Goal: Transaction & Acquisition: Purchase product/service

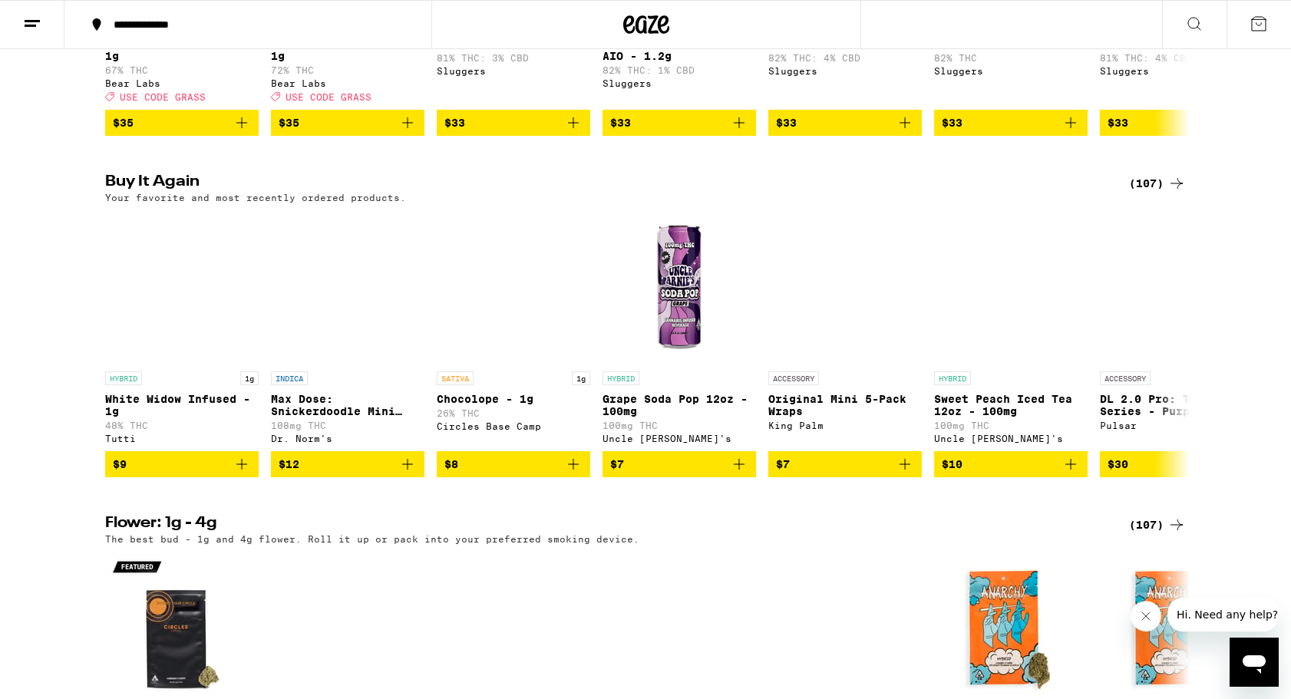
scroll to position [1461, 0]
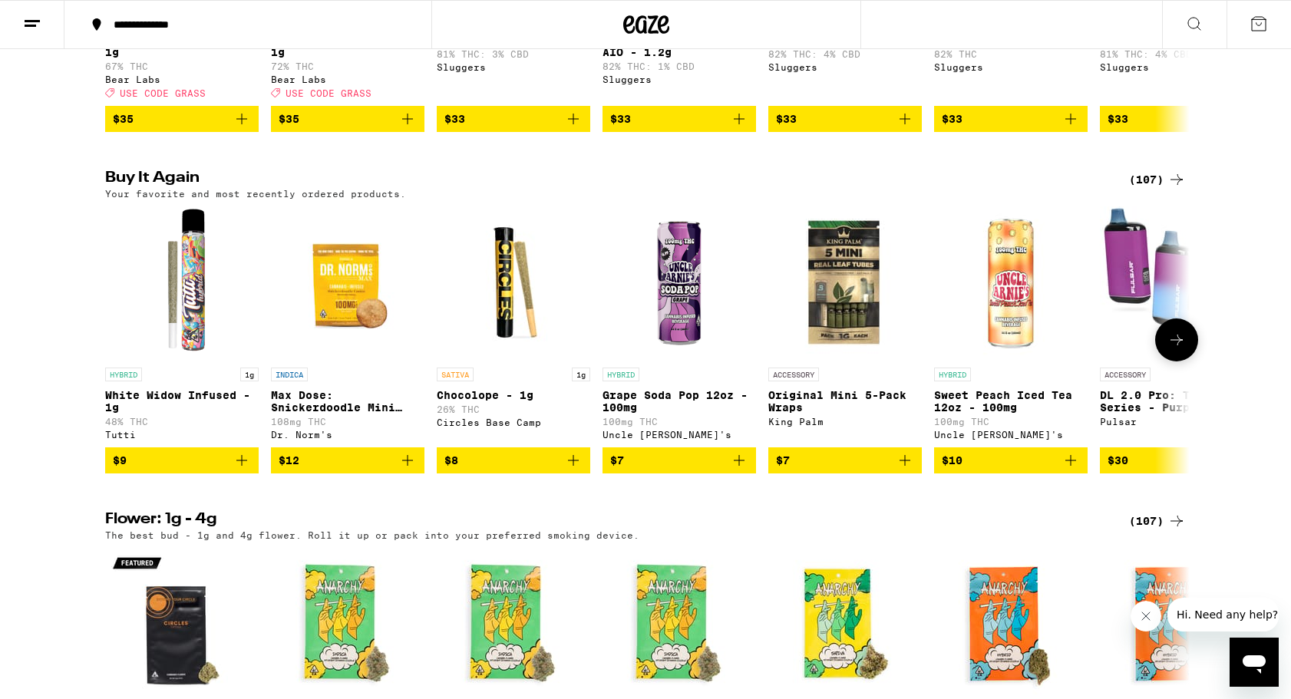
click at [1184, 349] on icon at bounding box center [1176, 340] width 18 height 18
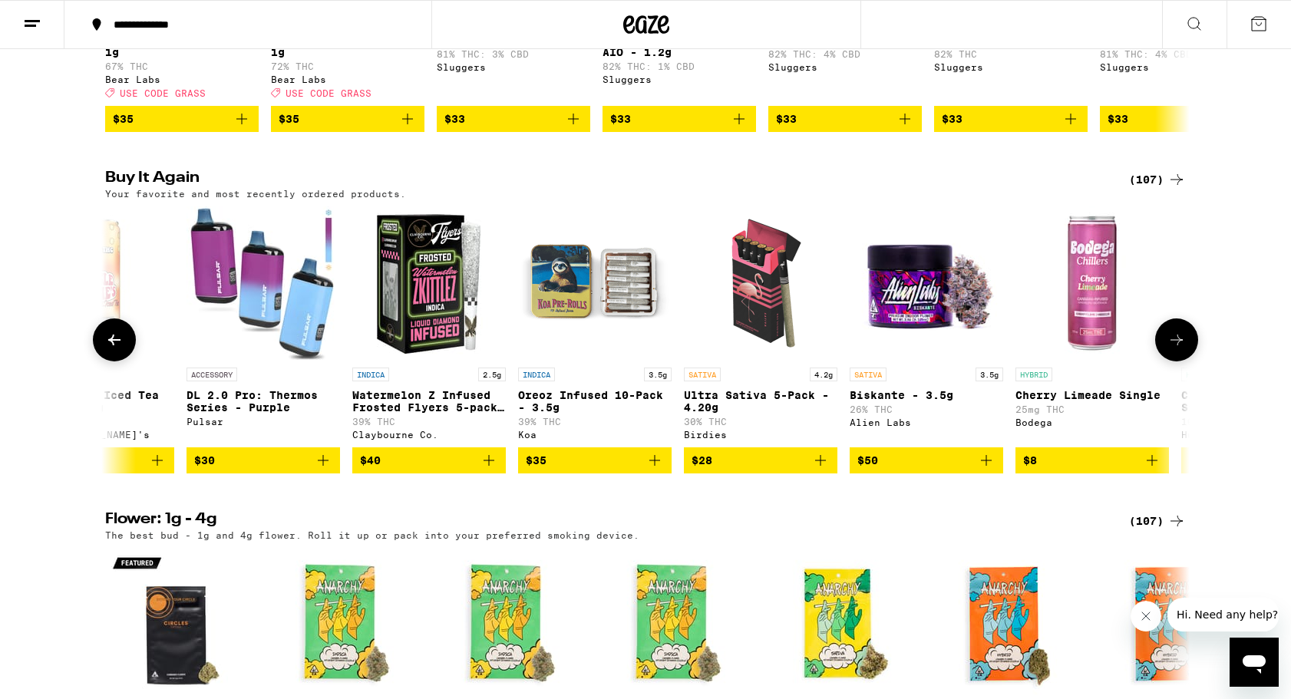
click at [1184, 349] on icon at bounding box center [1176, 340] width 18 height 18
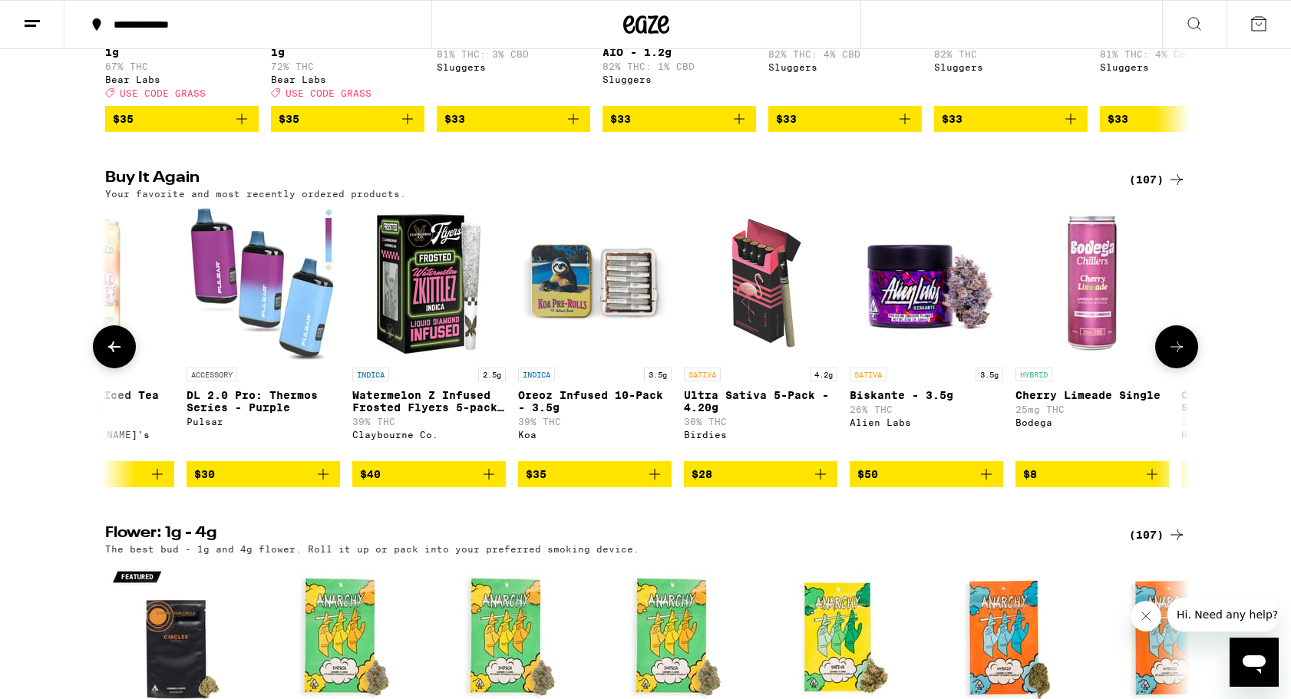
scroll to position [0, 1827]
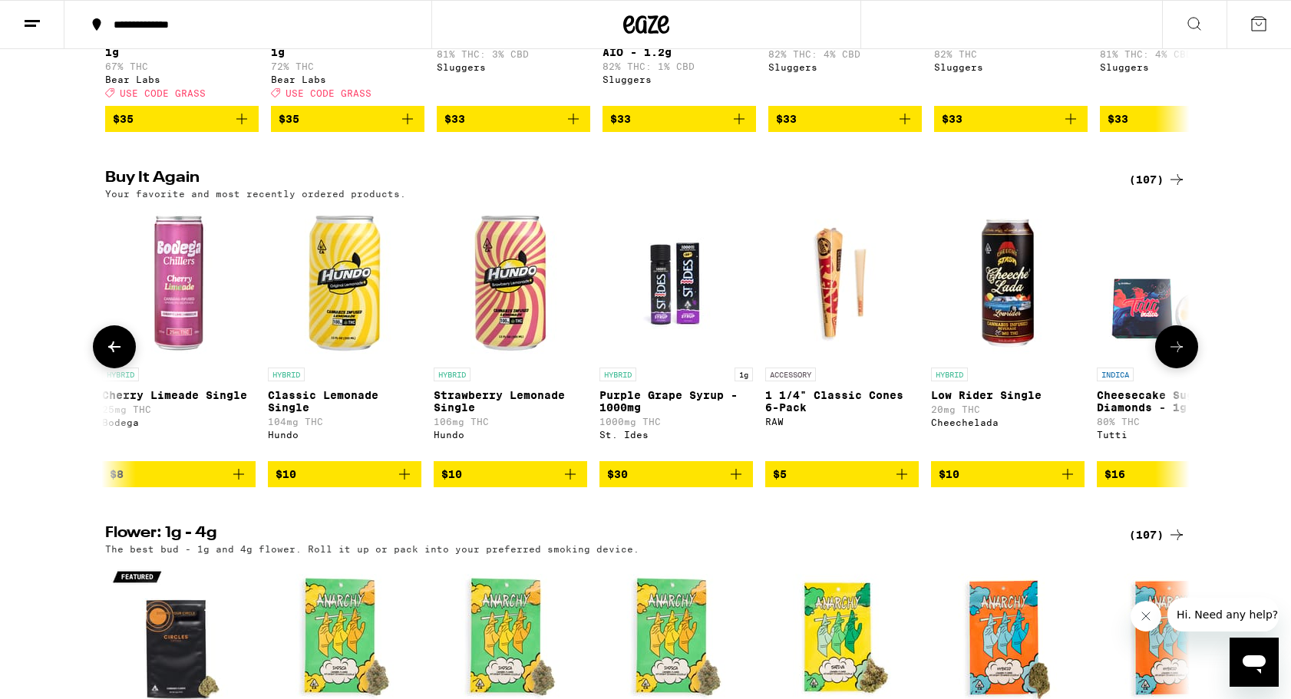
click at [118, 368] on button at bounding box center [114, 346] width 43 height 43
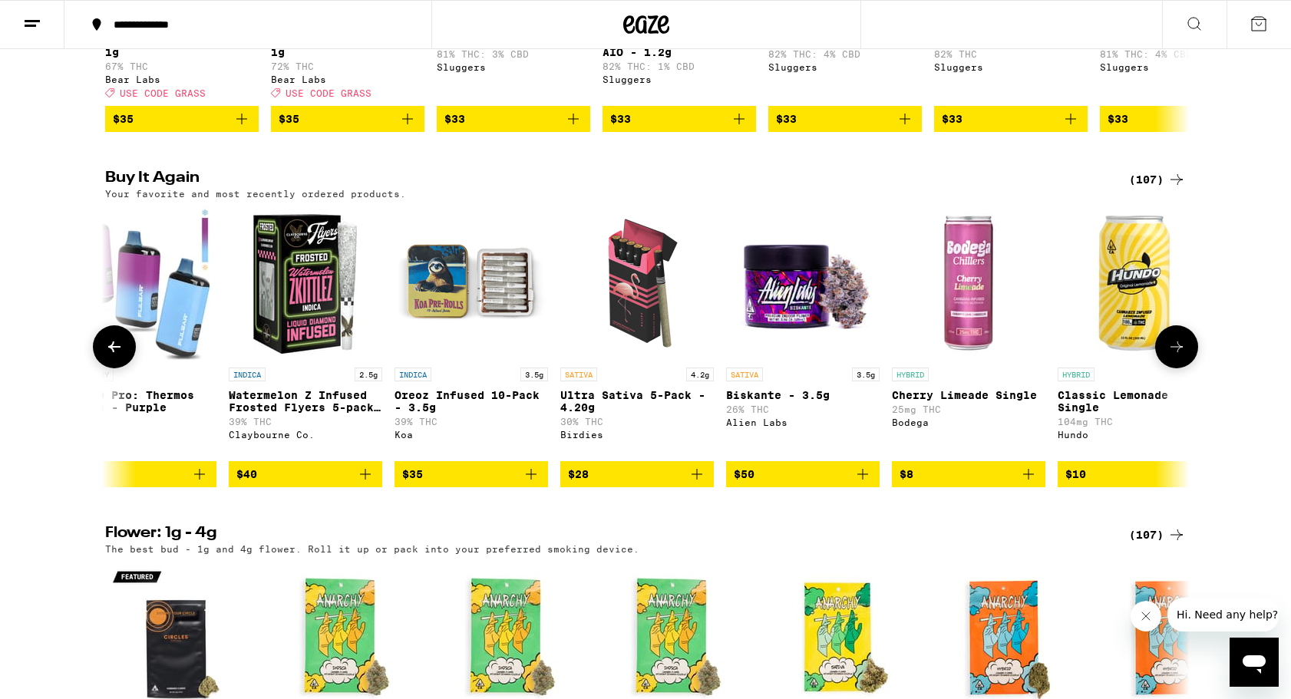
scroll to position [0, 913]
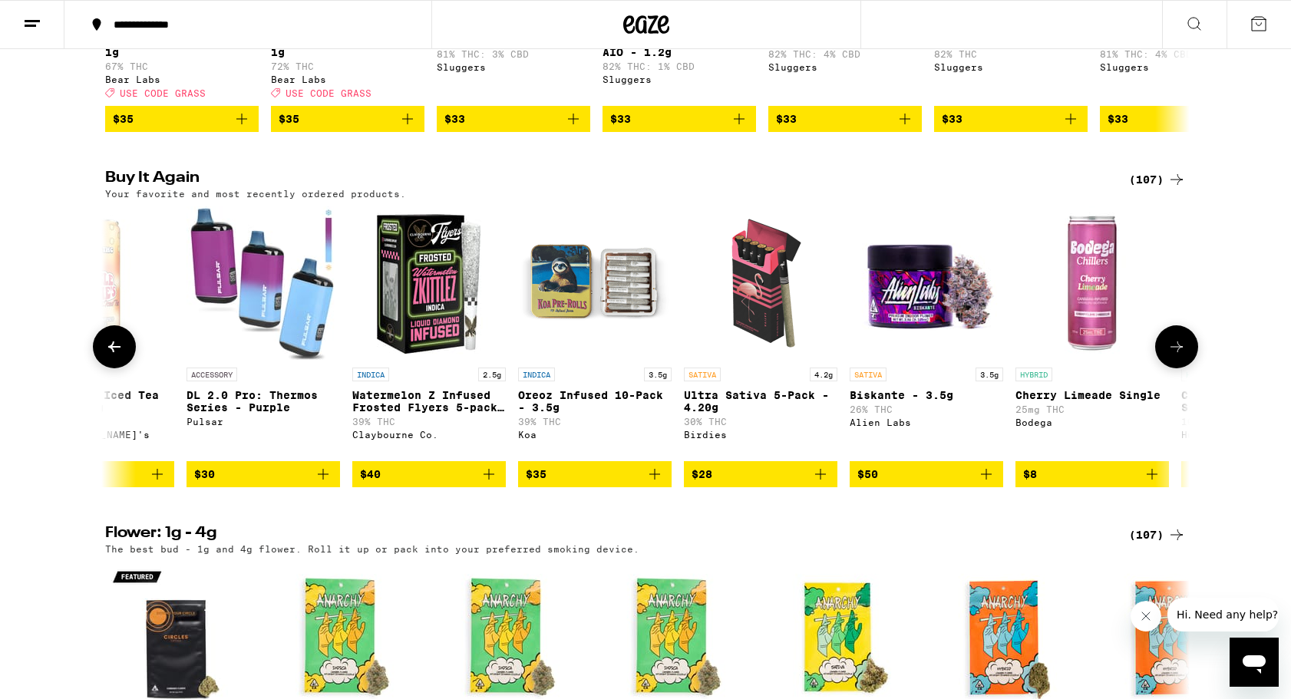
click at [118, 368] on button at bounding box center [114, 346] width 43 height 43
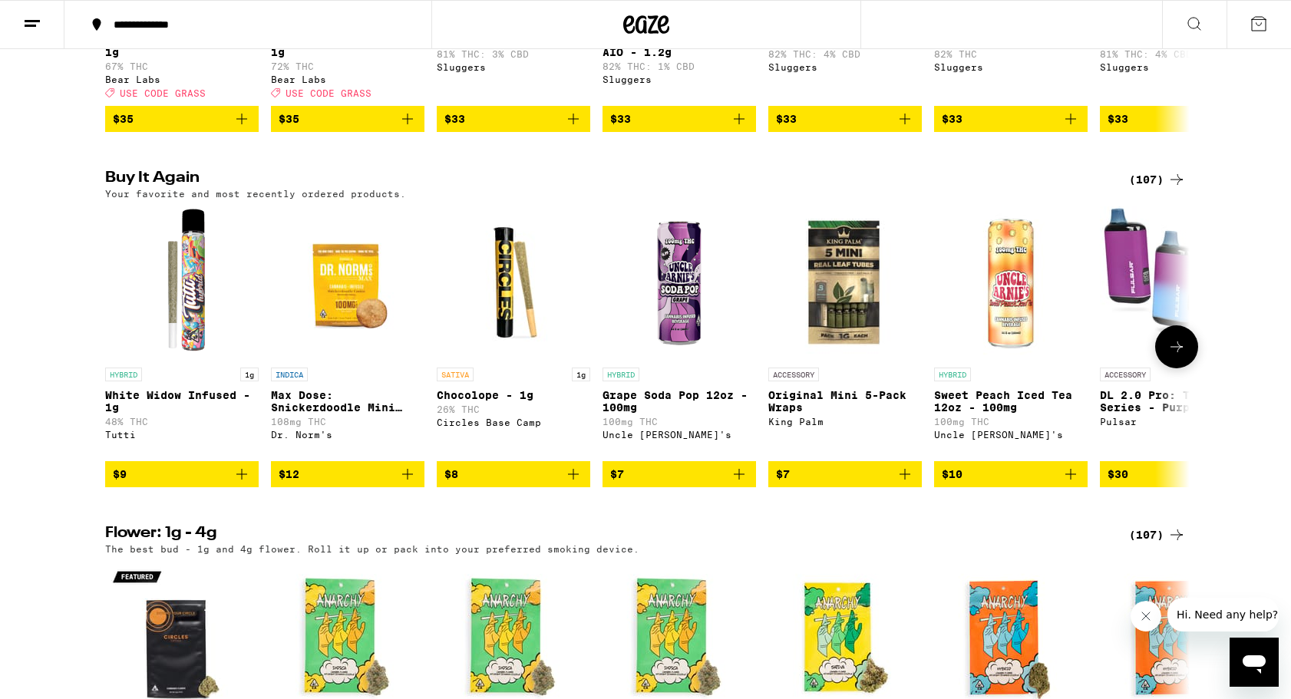
click at [1170, 356] on icon at bounding box center [1176, 347] width 18 height 18
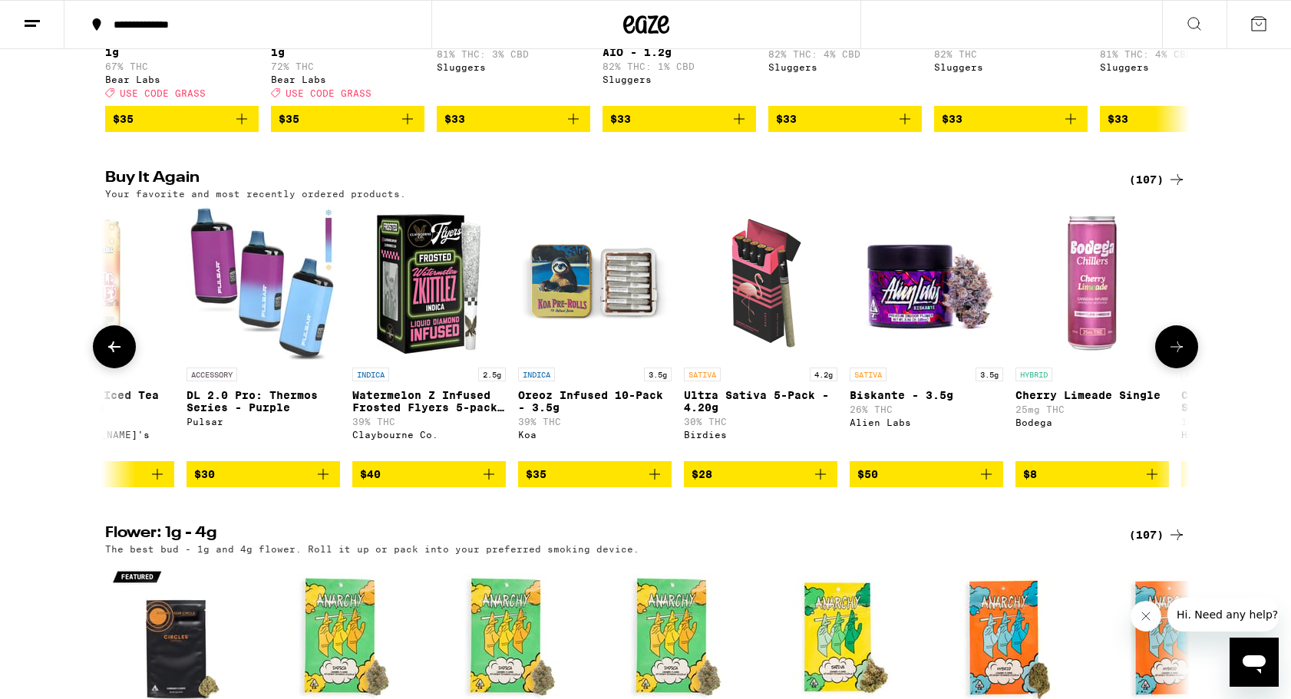
click at [1170, 356] on icon at bounding box center [1176, 347] width 18 height 18
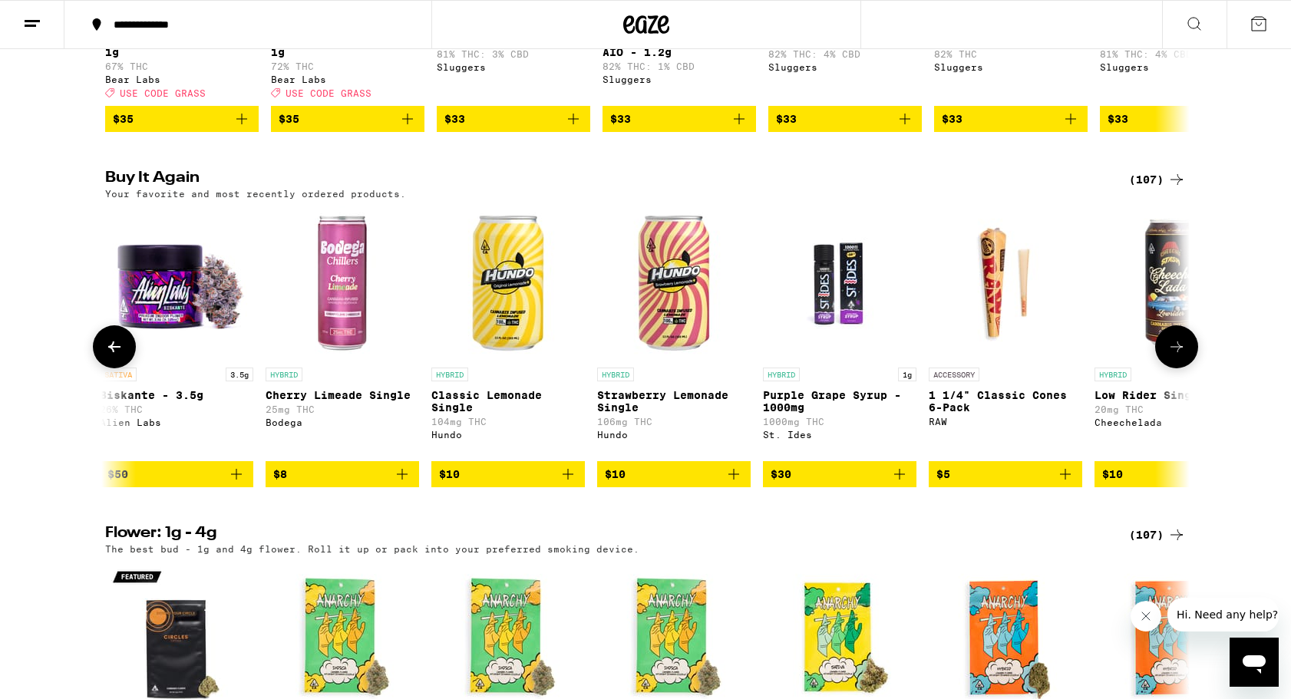
scroll to position [0, 1827]
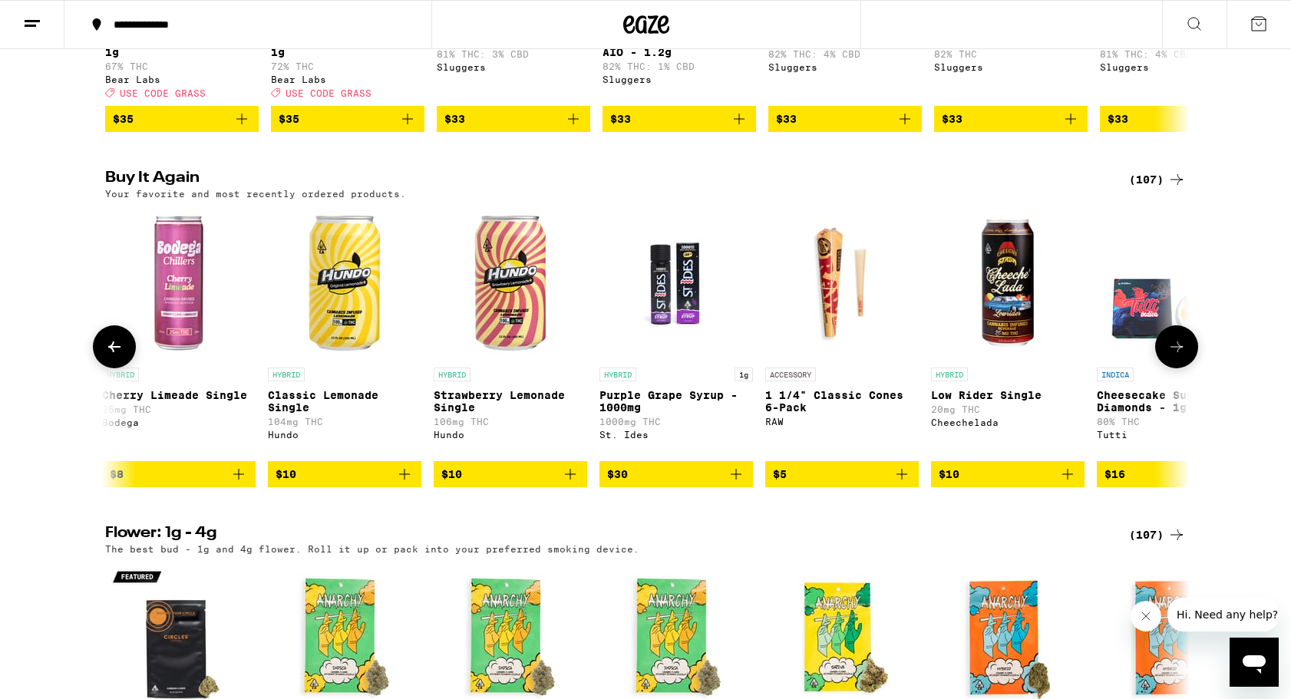
click at [1170, 356] on icon at bounding box center [1176, 347] width 18 height 18
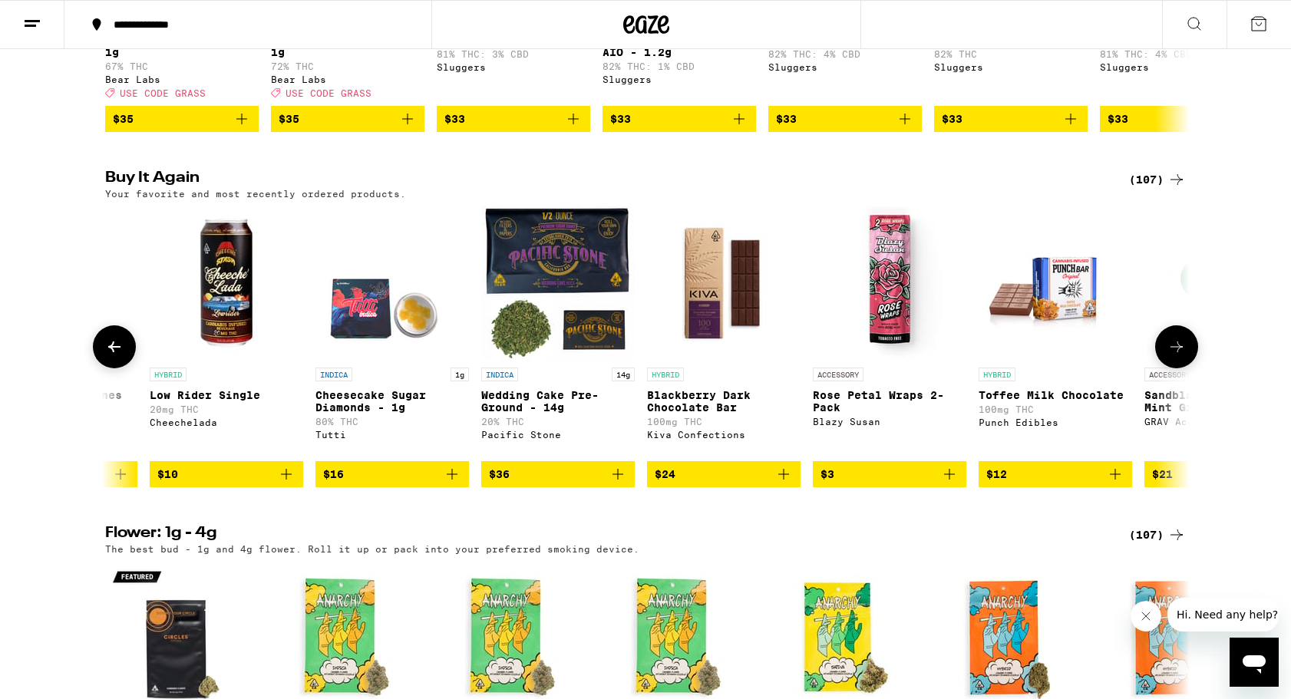
scroll to position [0, 2740]
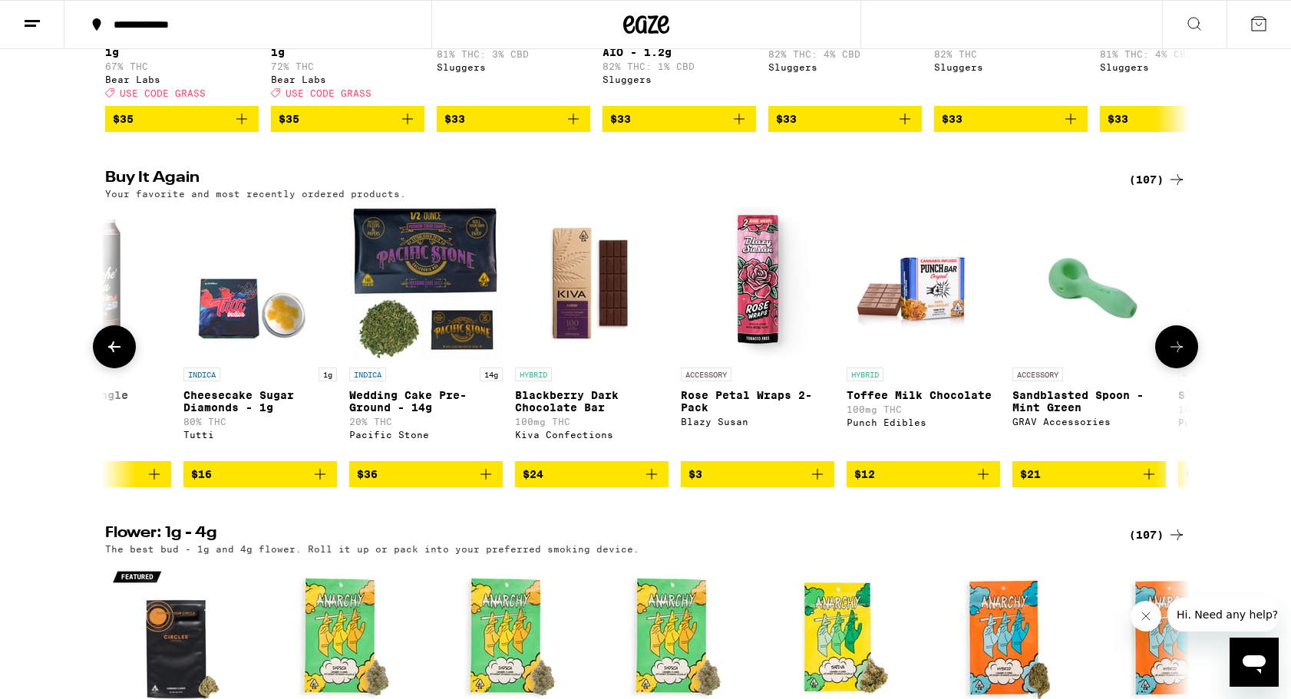
click at [1170, 356] on icon at bounding box center [1176, 347] width 18 height 18
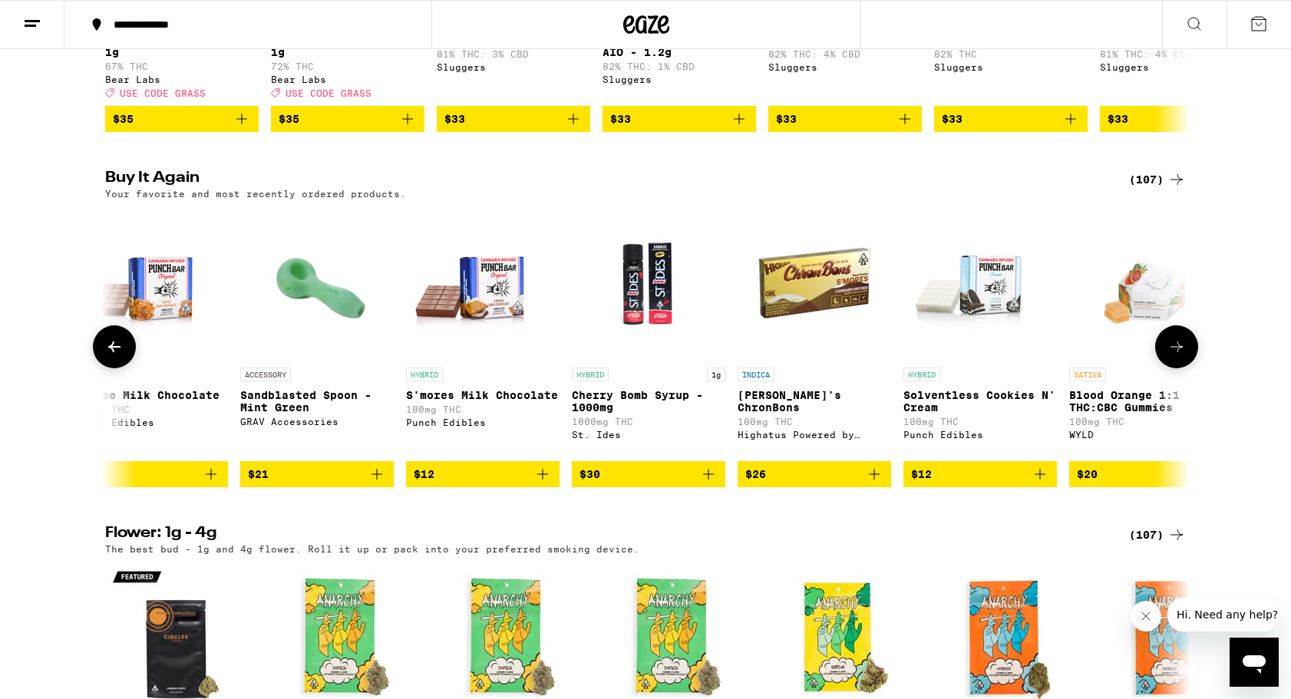
scroll to position [0, 3654]
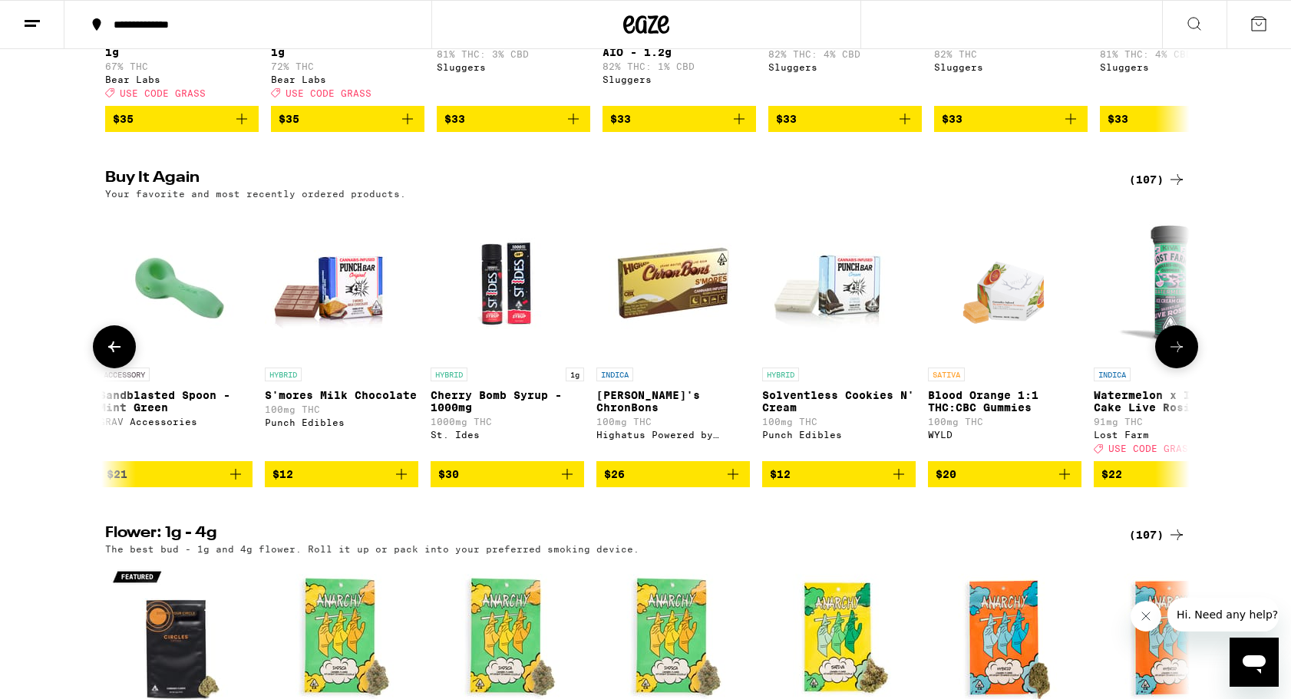
click at [1171, 356] on icon at bounding box center [1176, 347] width 18 height 18
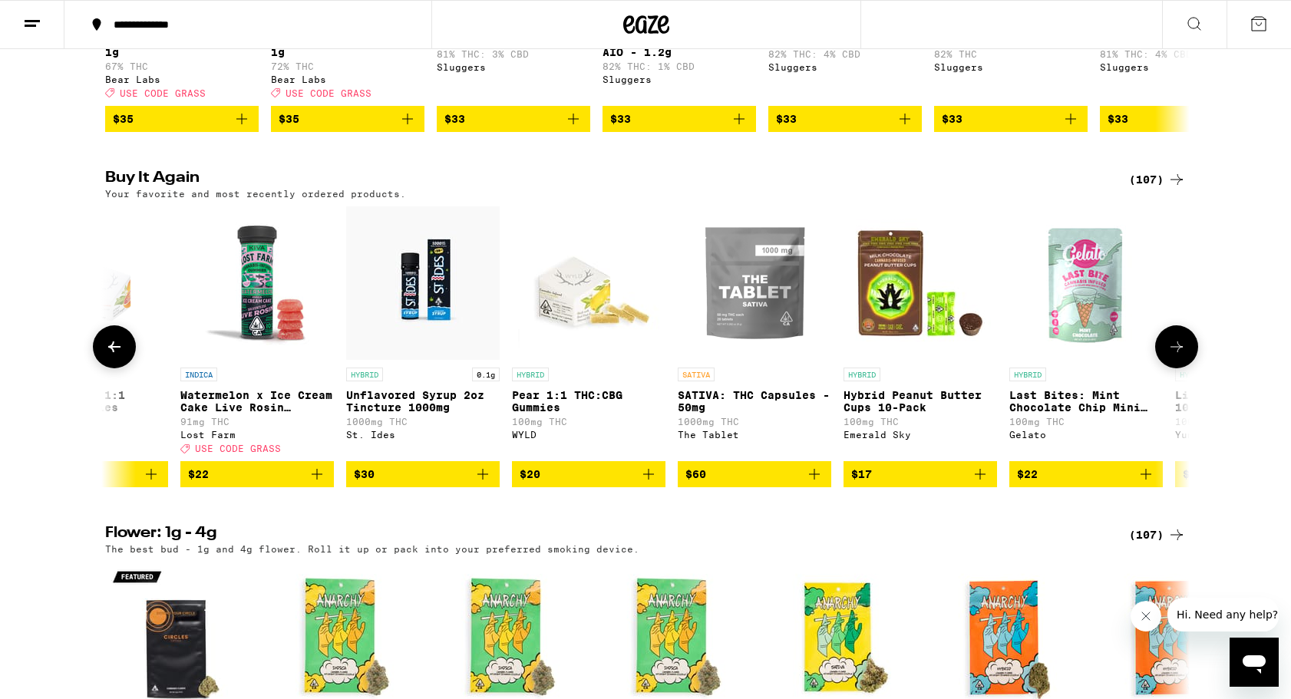
click at [1171, 356] on icon at bounding box center [1176, 347] width 18 height 18
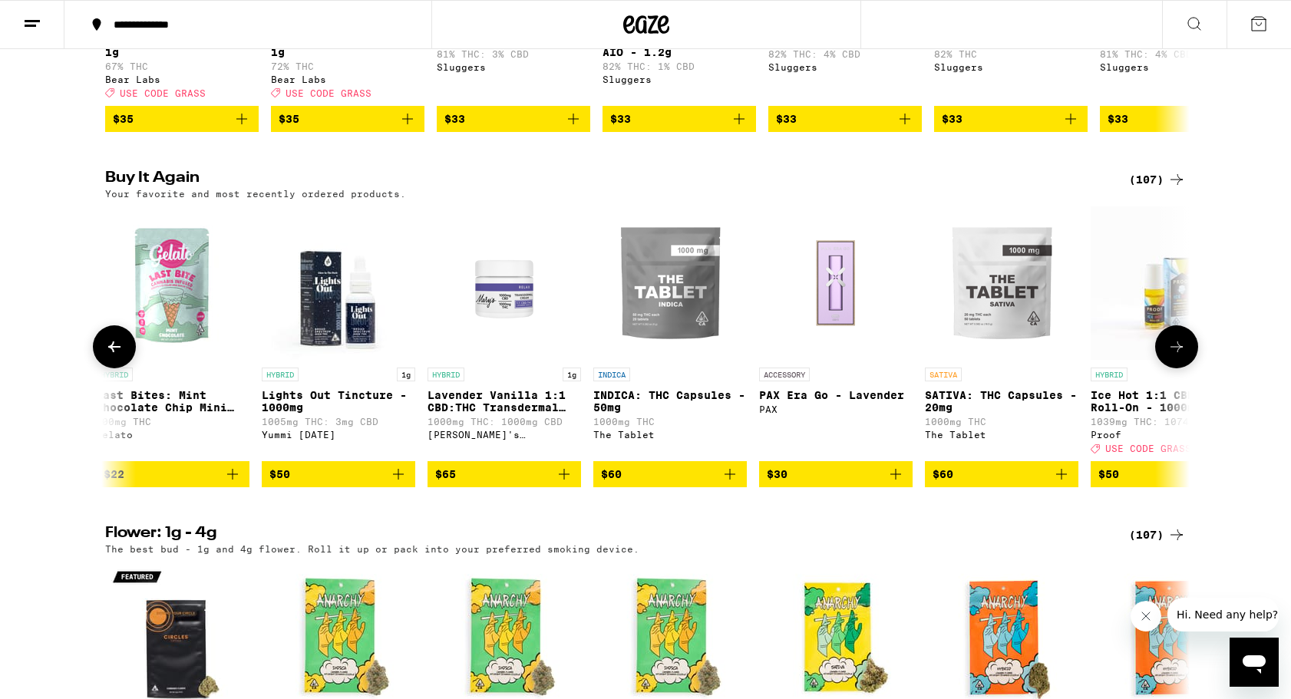
click at [1171, 356] on icon at bounding box center [1176, 347] width 18 height 18
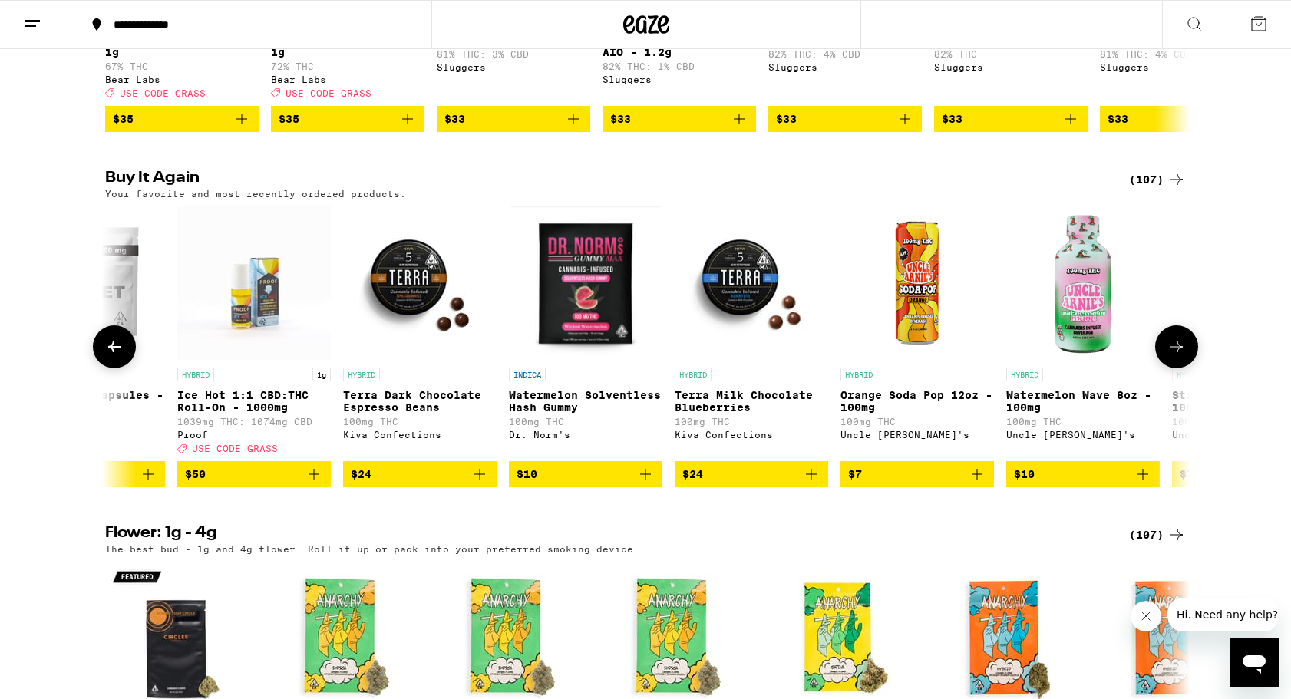
click at [1171, 356] on icon at bounding box center [1176, 347] width 18 height 18
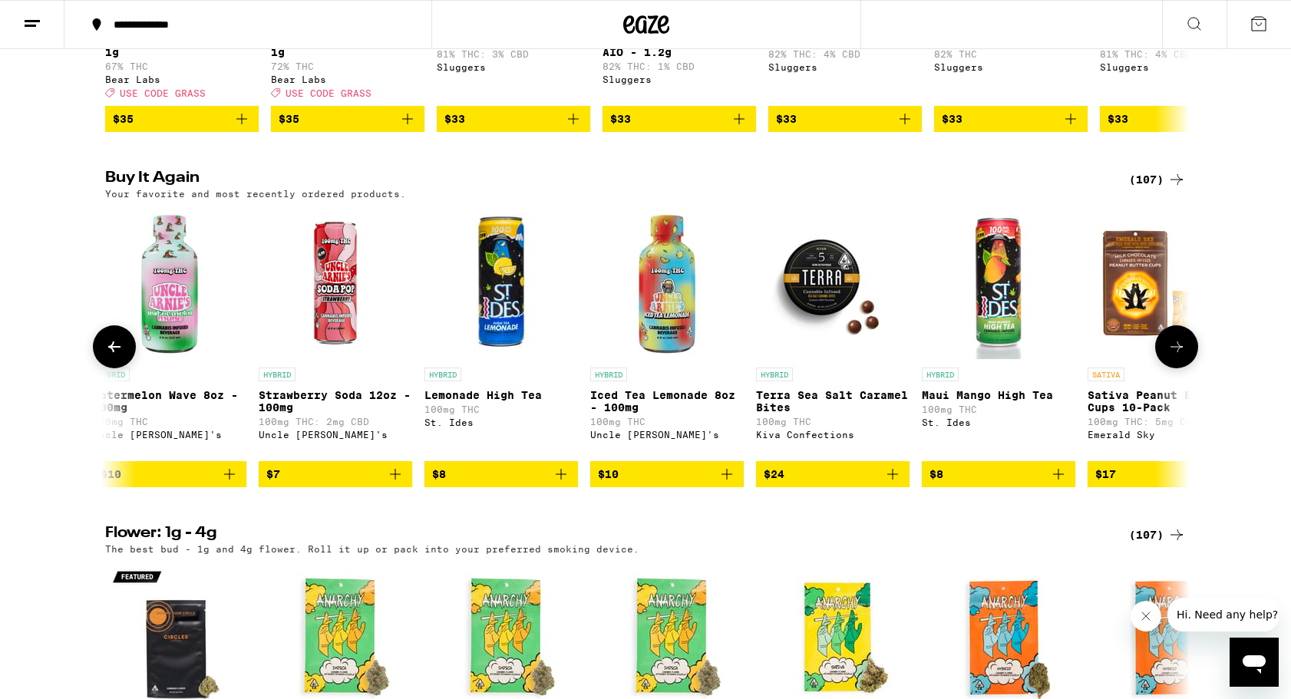
click at [1171, 356] on icon at bounding box center [1176, 347] width 18 height 18
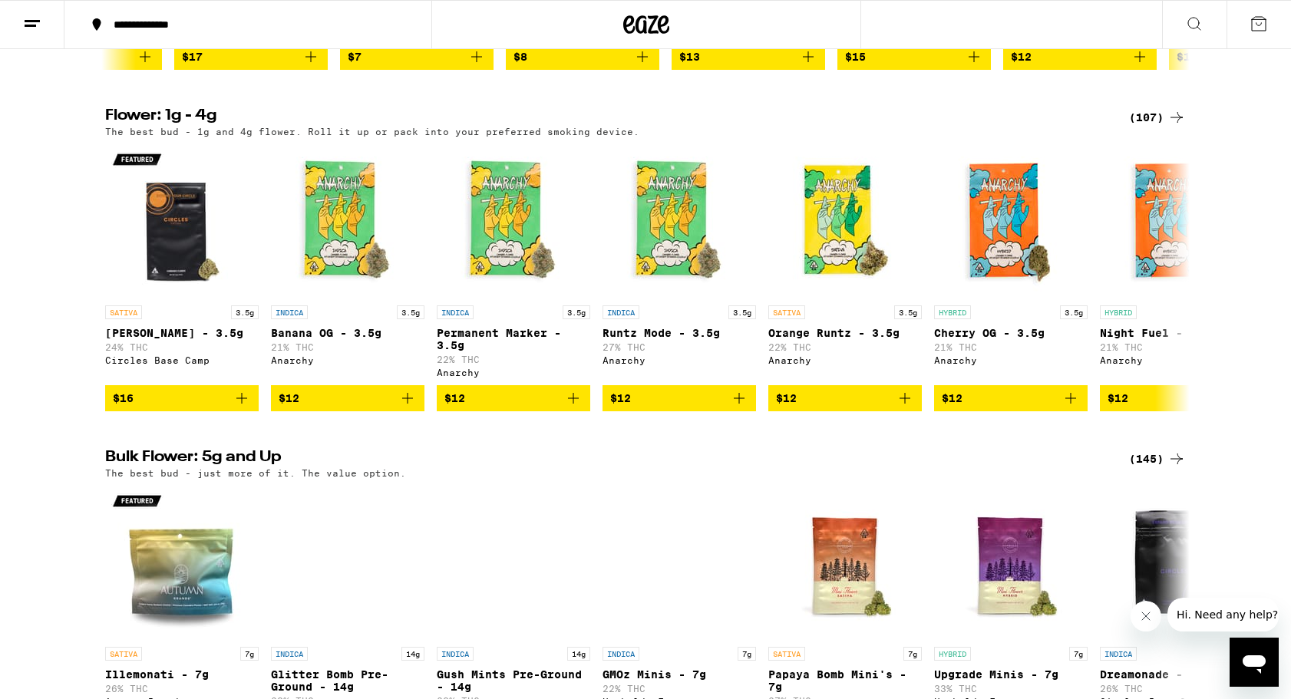
scroll to position [1877, 0]
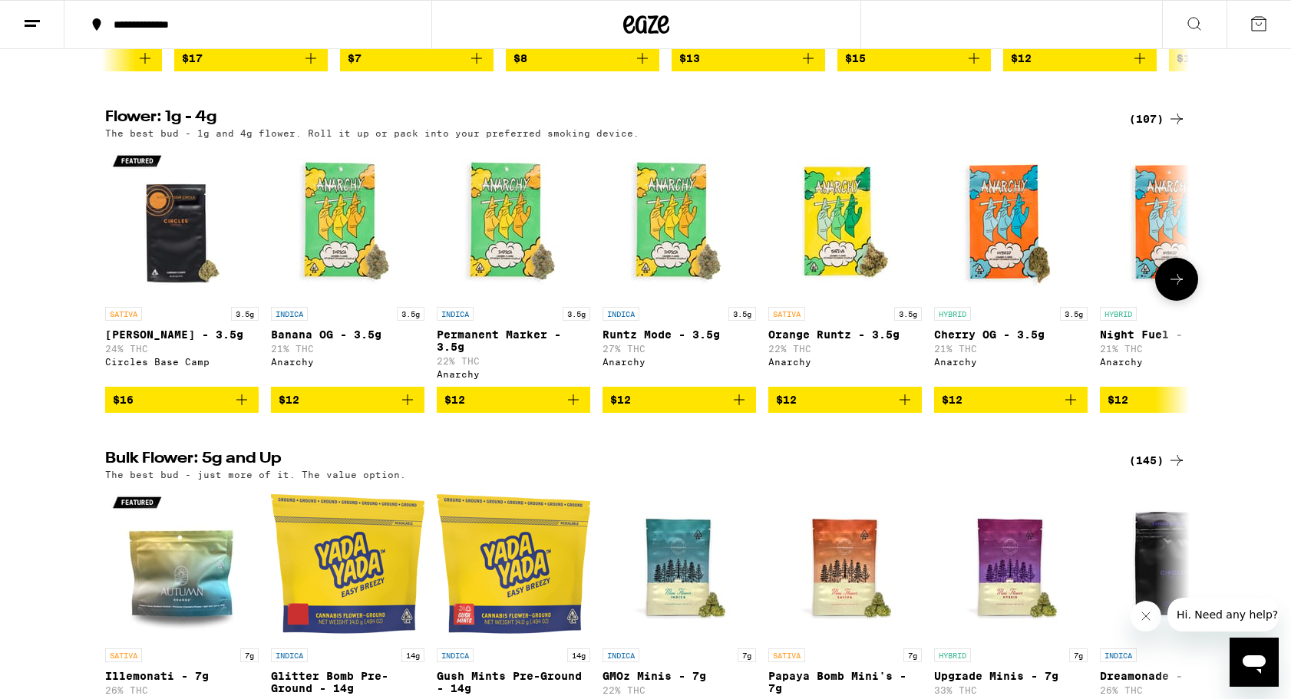
click at [1182, 289] on icon at bounding box center [1176, 279] width 18 height 18
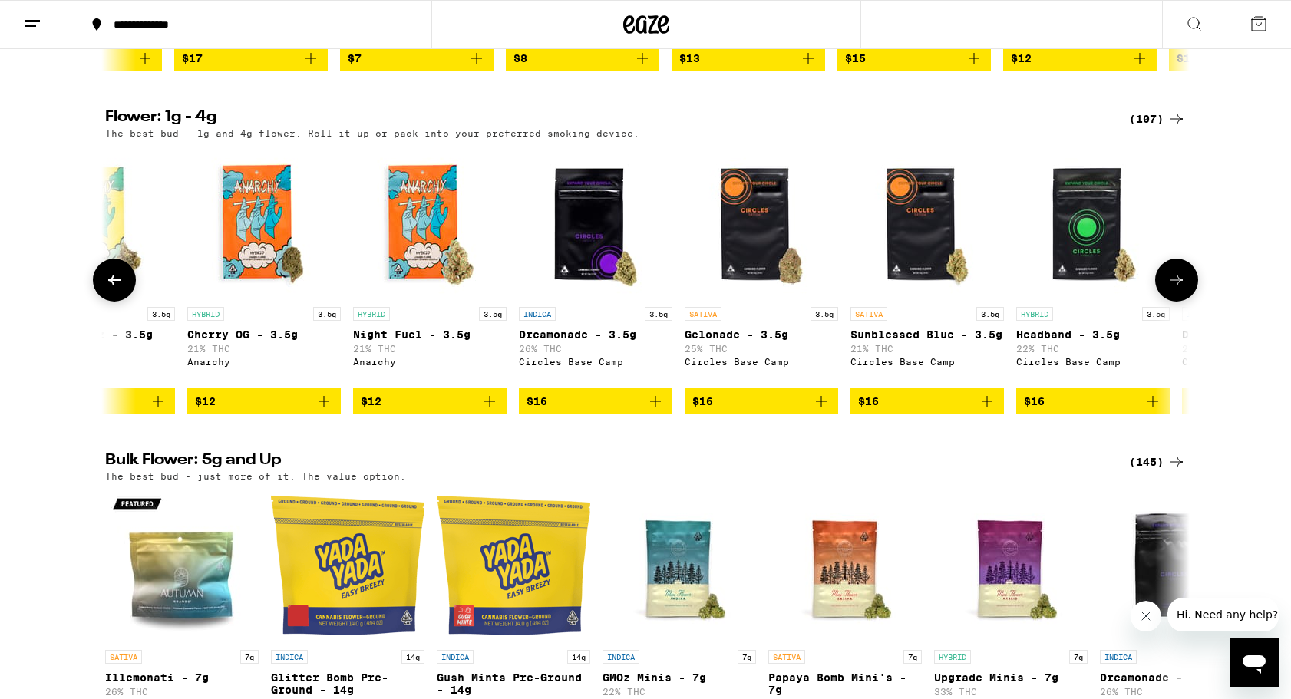
scroll to position [0, 913]
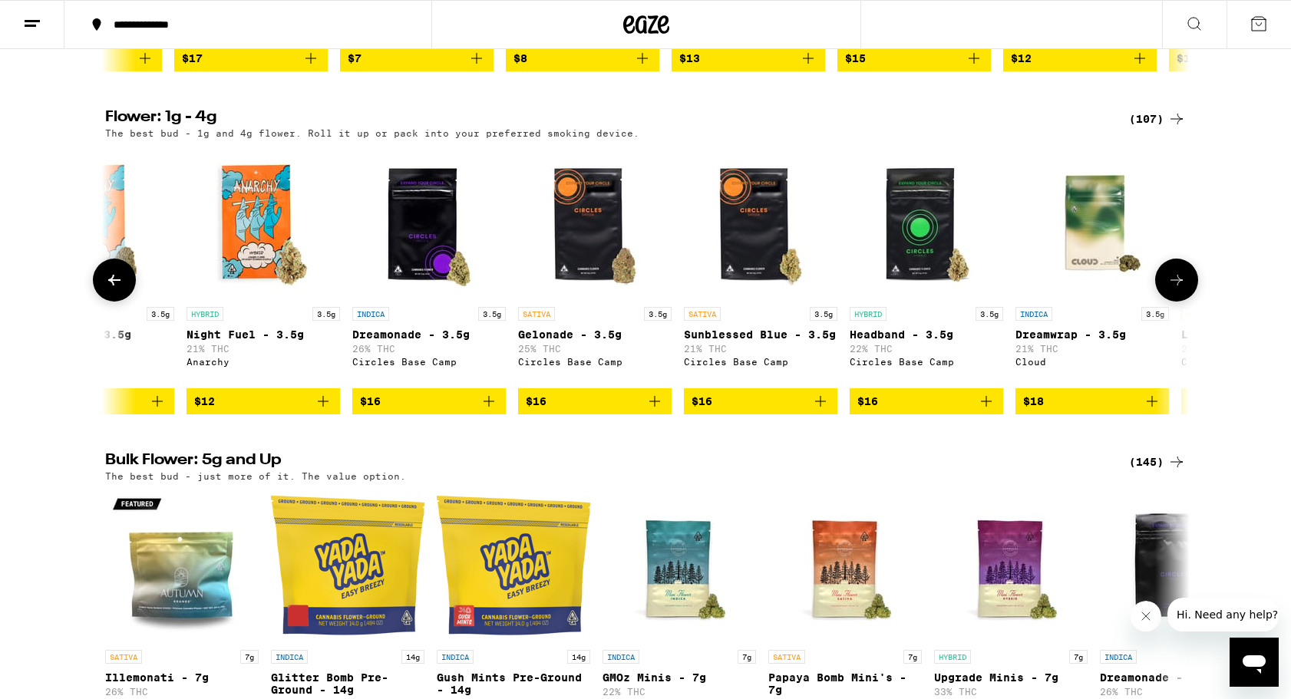
click at [1182, 289] on icon at bounding box center [1176, 280] width 18 height 18
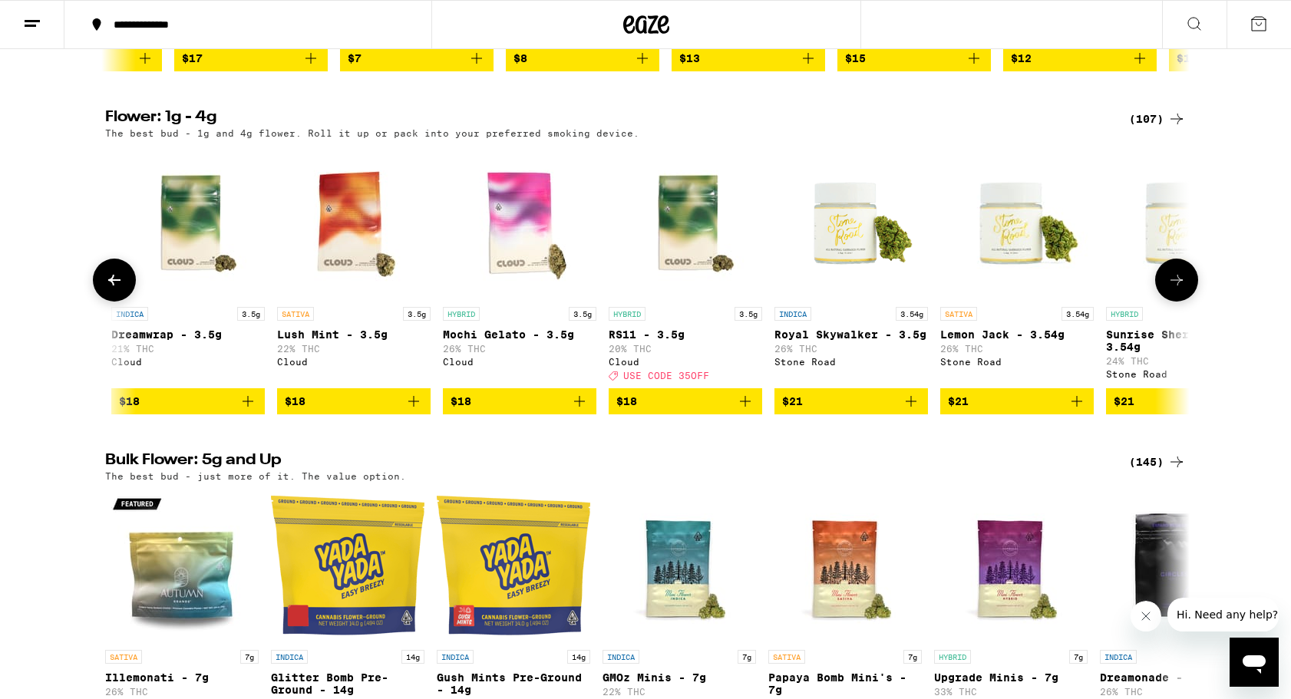
scroll to position [0, 1827]
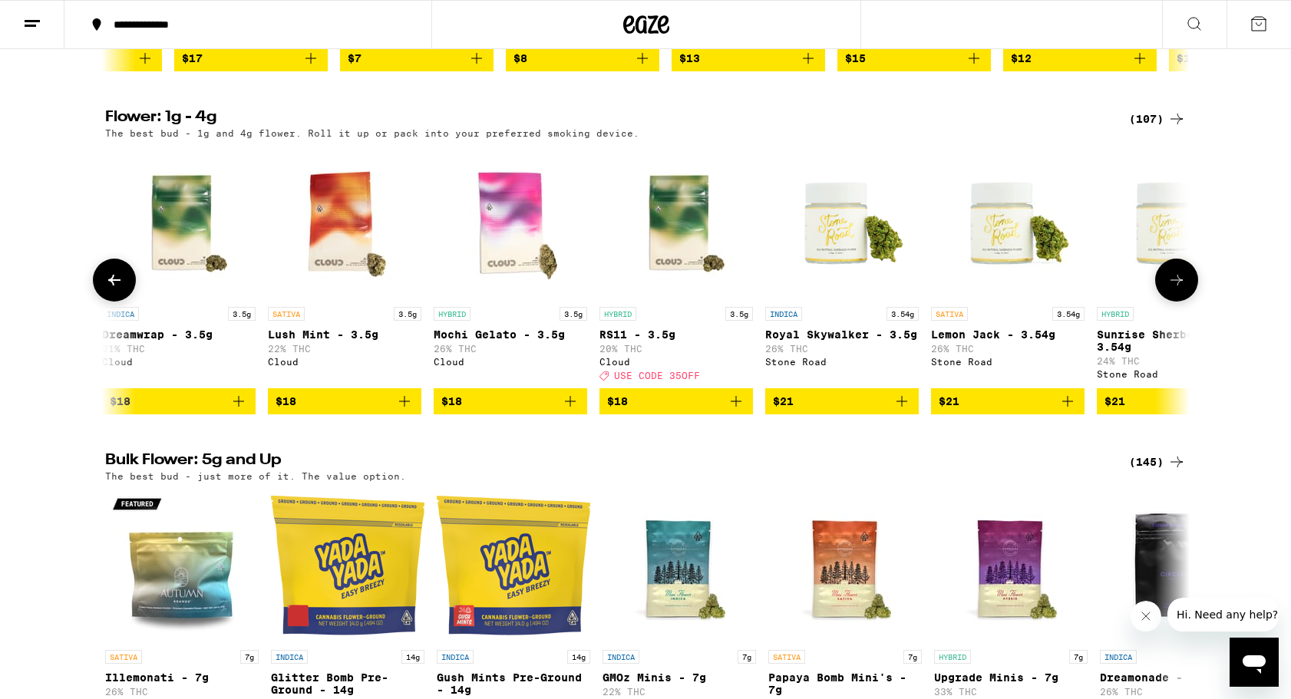
click at [1182, 289] on icon at bounding box center [1176, 280] width 18 height 18
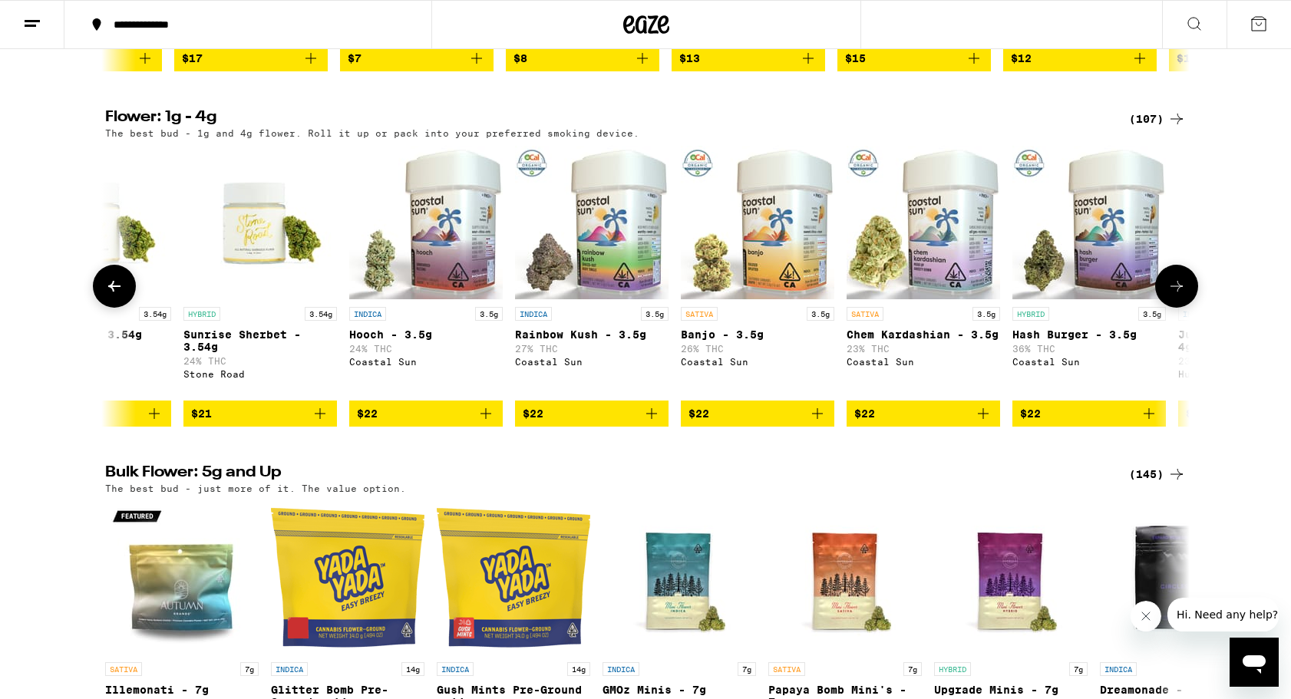
click at [1182, 296] on icon at bounding box center [1176, 286] width 18 height 18
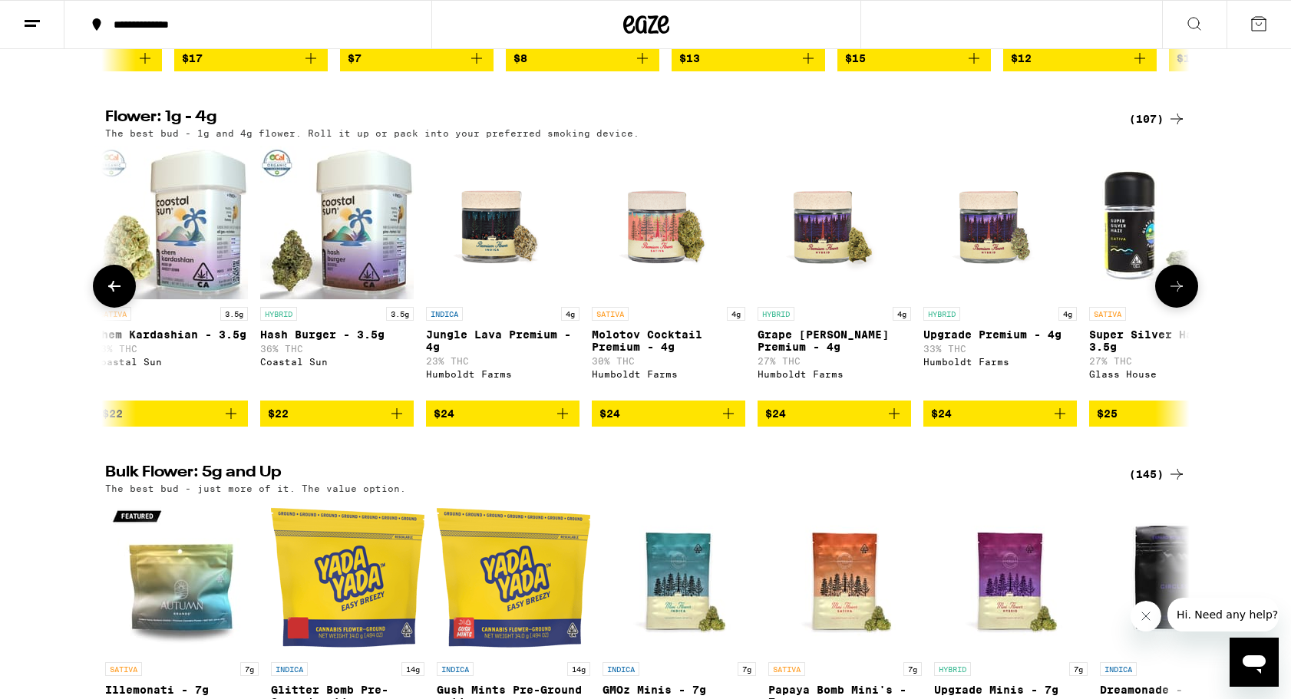
scroll to position [0, 3654]
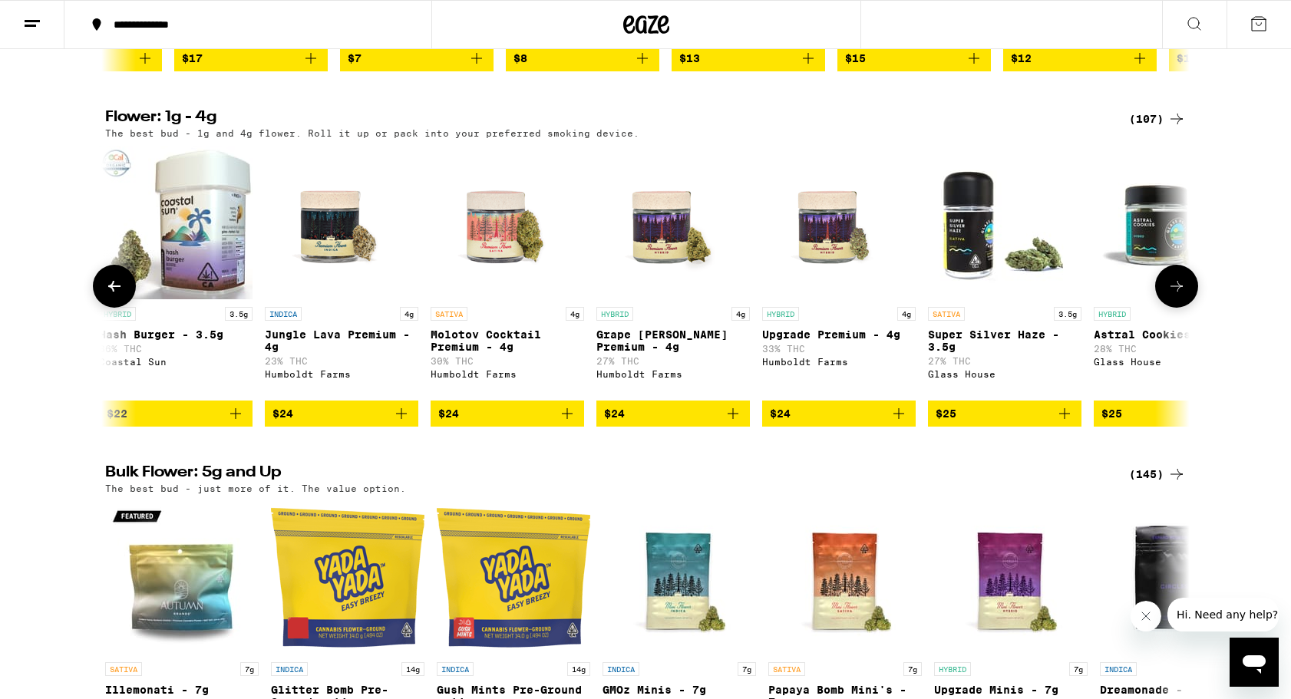
click at [1182, 296] on icon at bounding box center [1176, 286] width 18 height 18
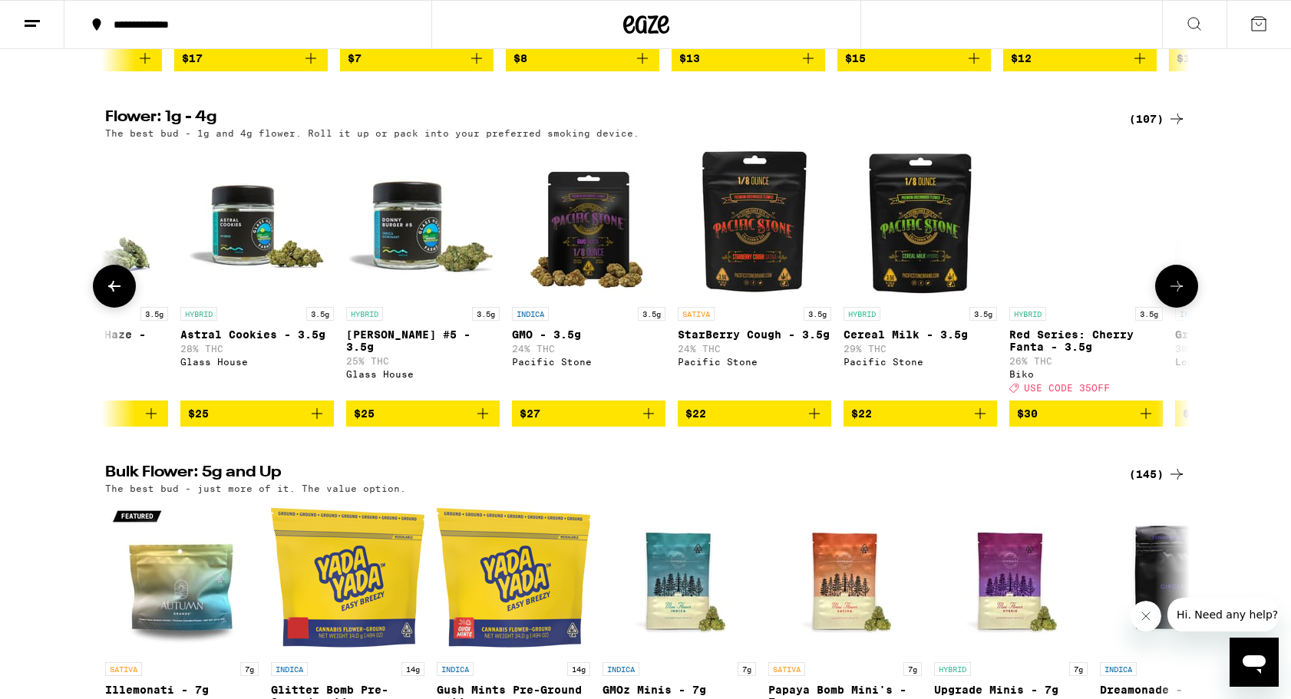
click at [1182, 296] on icon at bounding box center [1176, 286] width 18 height 18
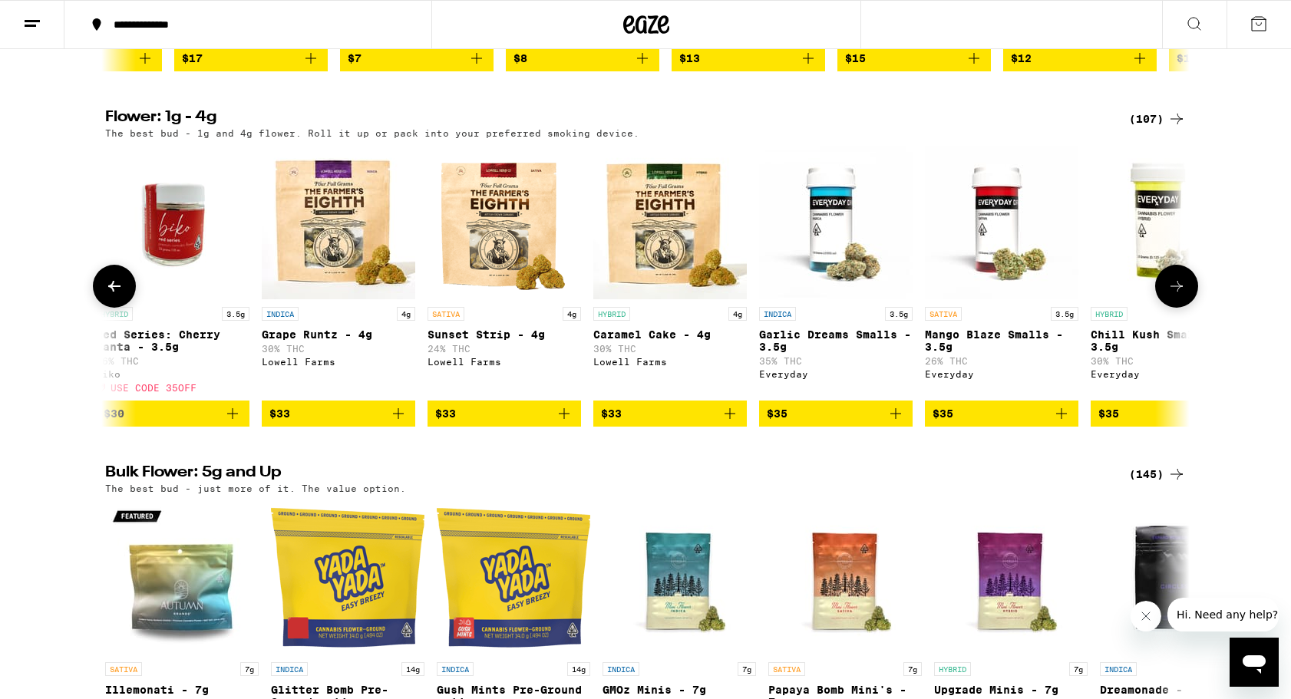
click at [1182, 296] on icon at bounding box center [1176, 286] width 18 height 18
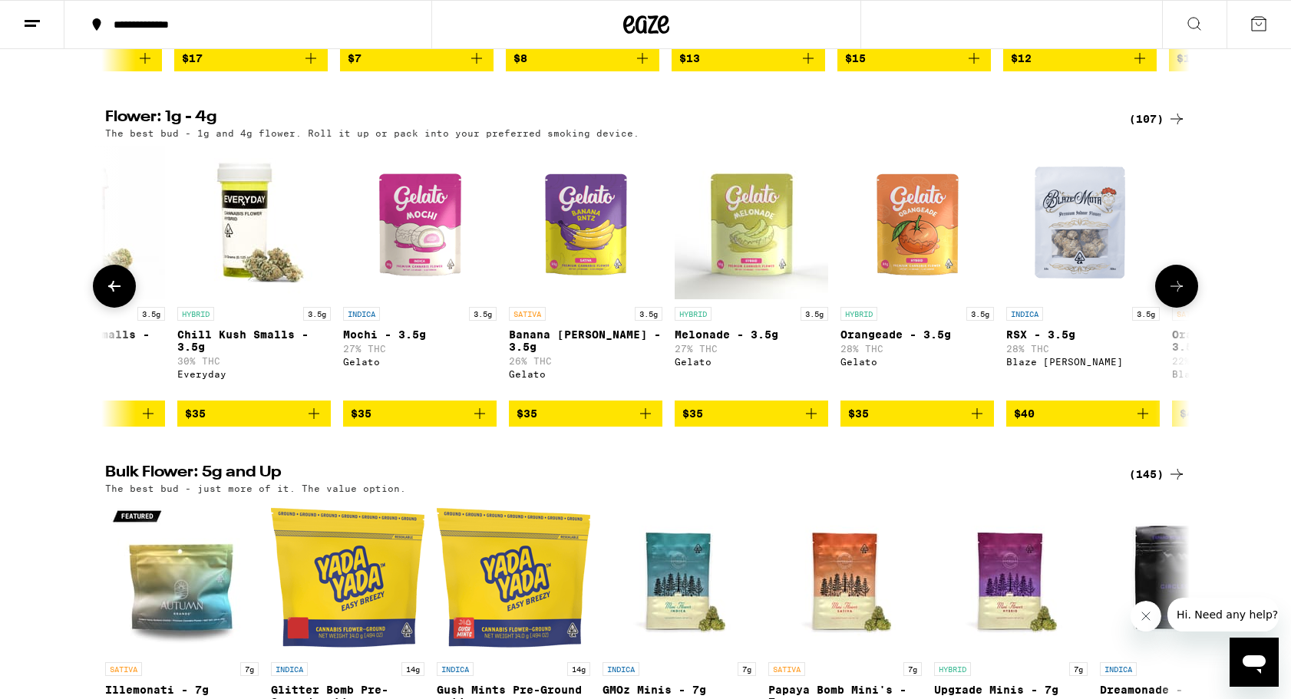
click at [1182, 296] on icon at bounding box center [1176, 286] width 18 height 18
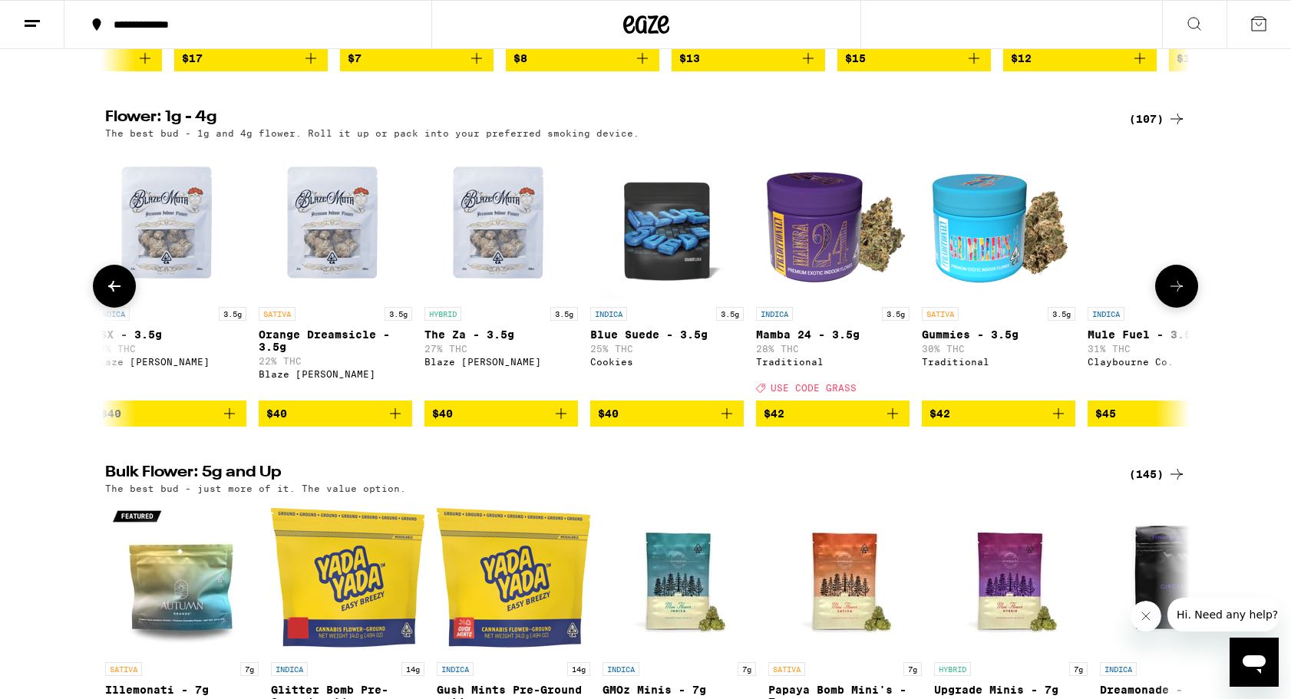
click at [1184, 296] on icon at bounding box center [1176, 286] width 18 height 18
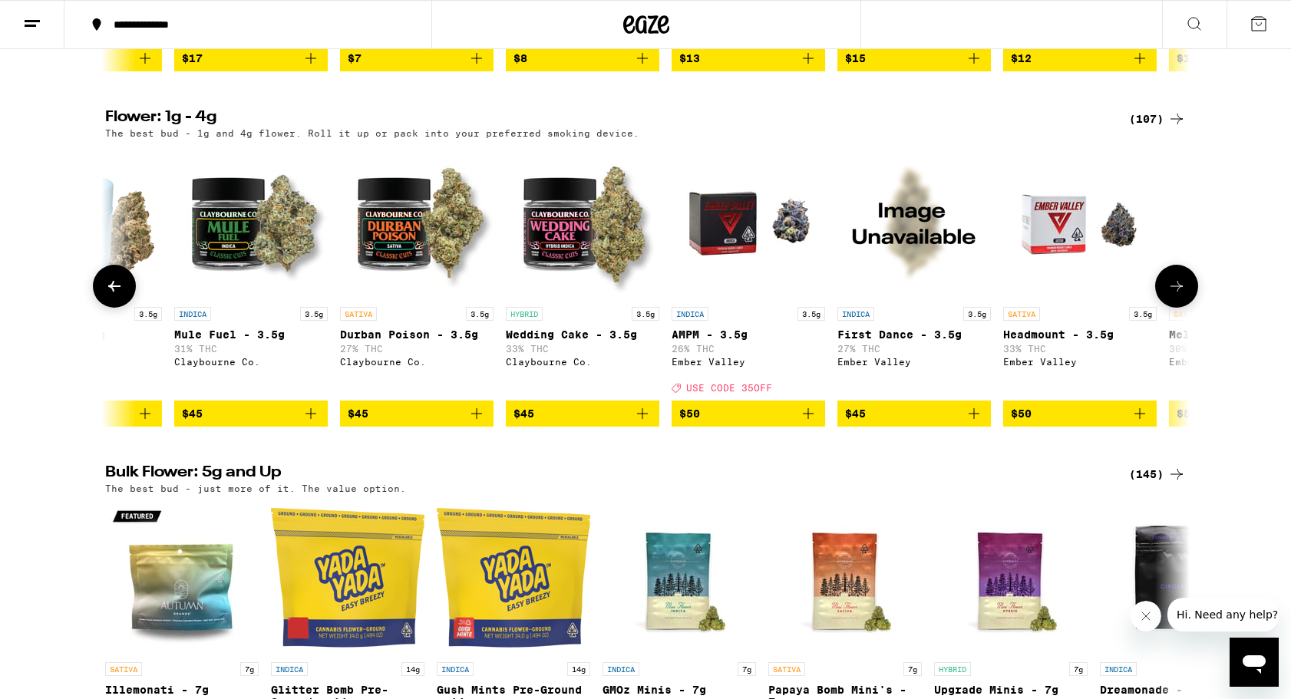
click at [1184, 296] on icon at bounding box center [1176, 286] width 18 height 18
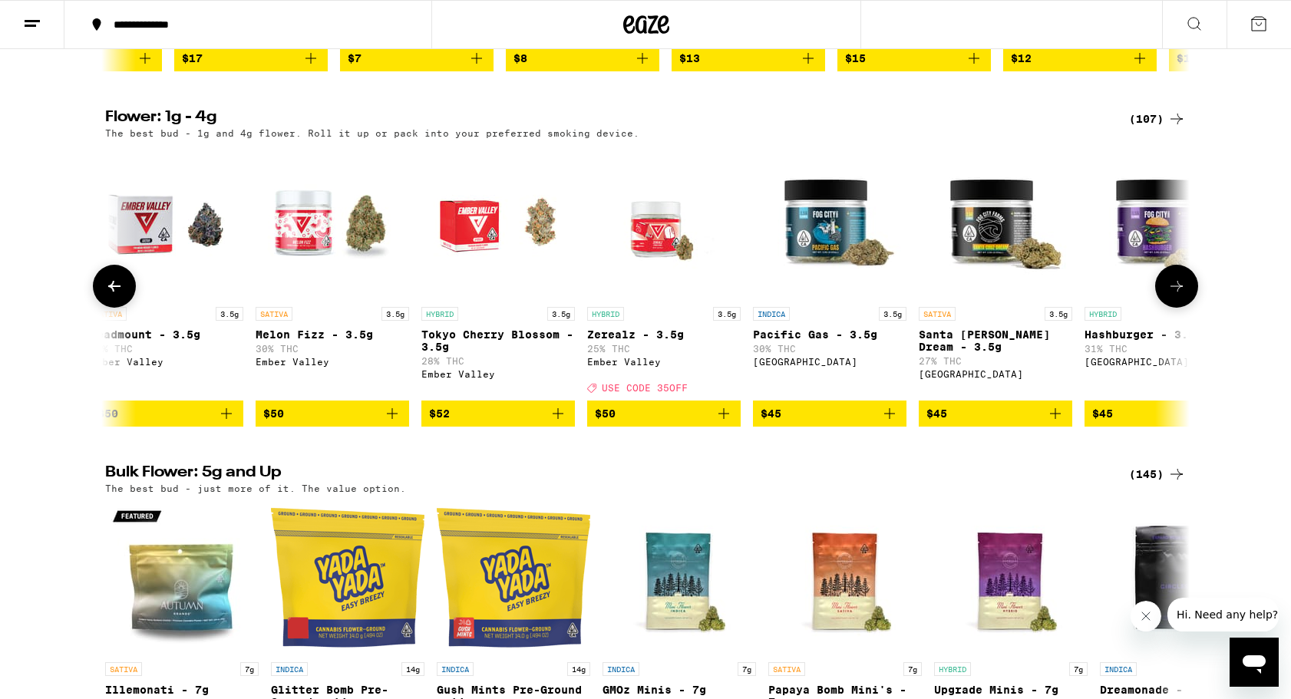
click at [1184, 296] on icon at bounding box center [1176, 286] width 18 height 18
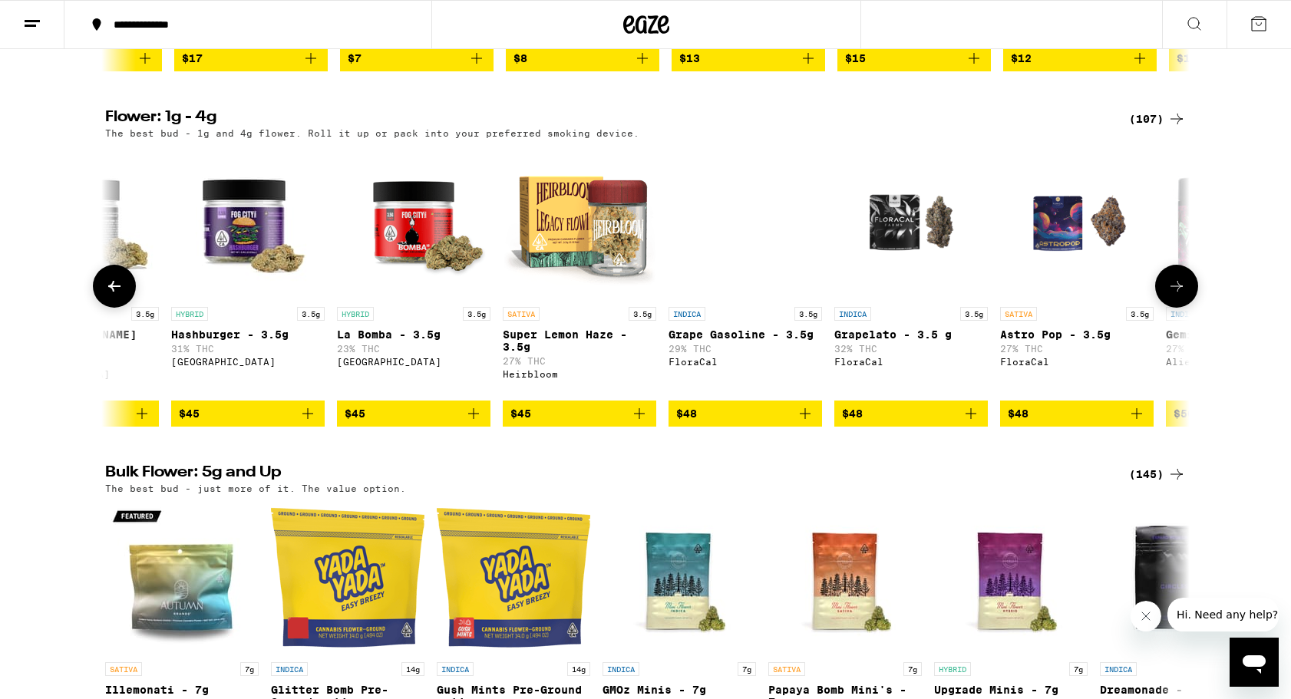
click at [1184, 296] on icon at bounding box center [1176, 286] width 18 height 18
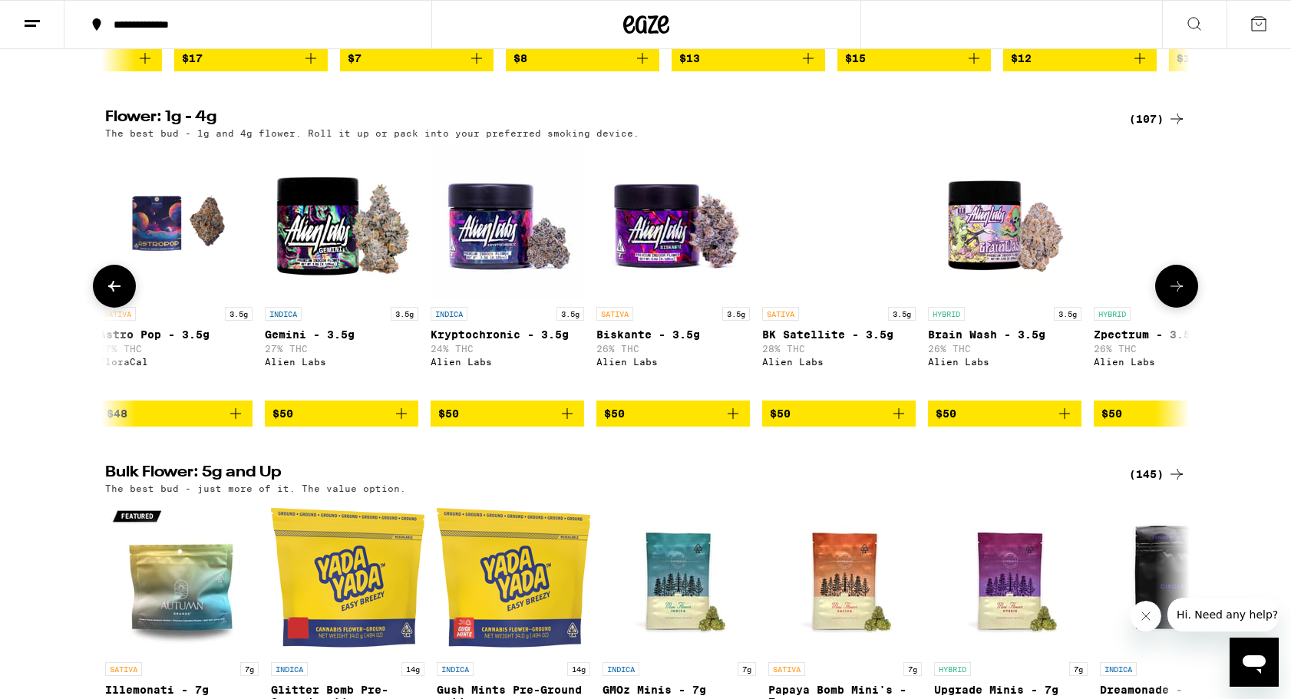
scroll to position [0, 10961]
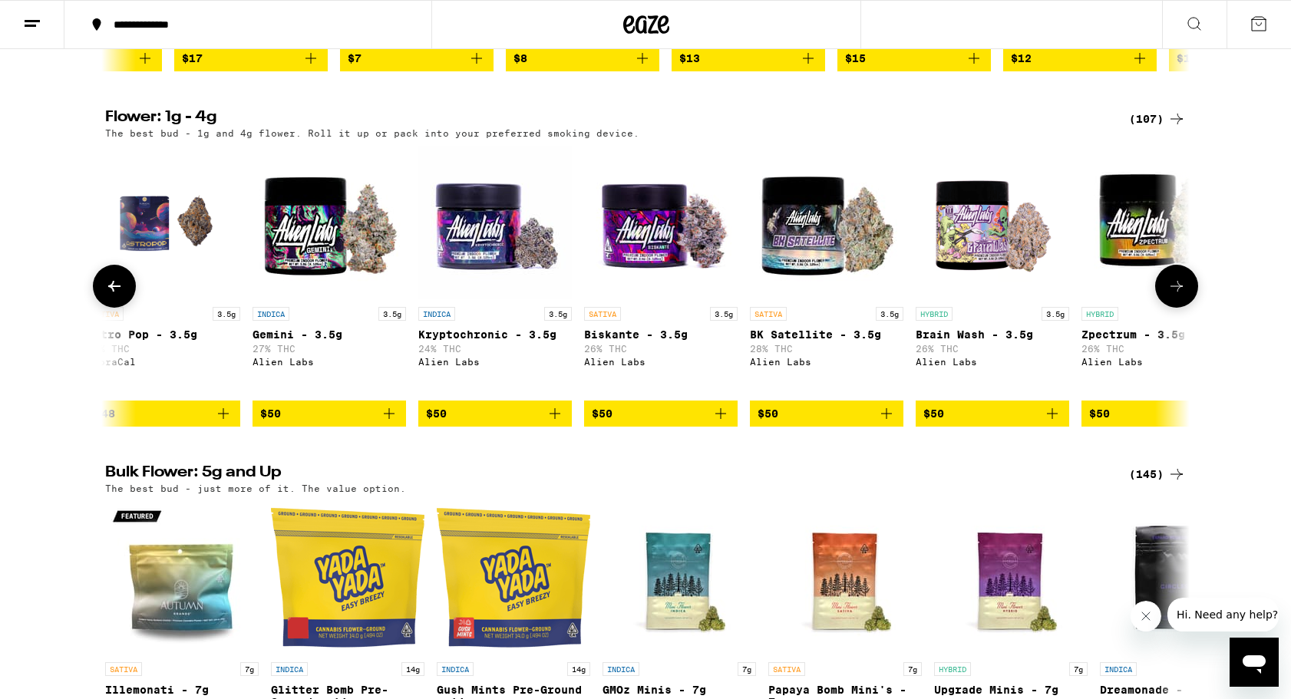
click at [1184, 296] on icon at bounding box center [1176, 286] width 18 height 18
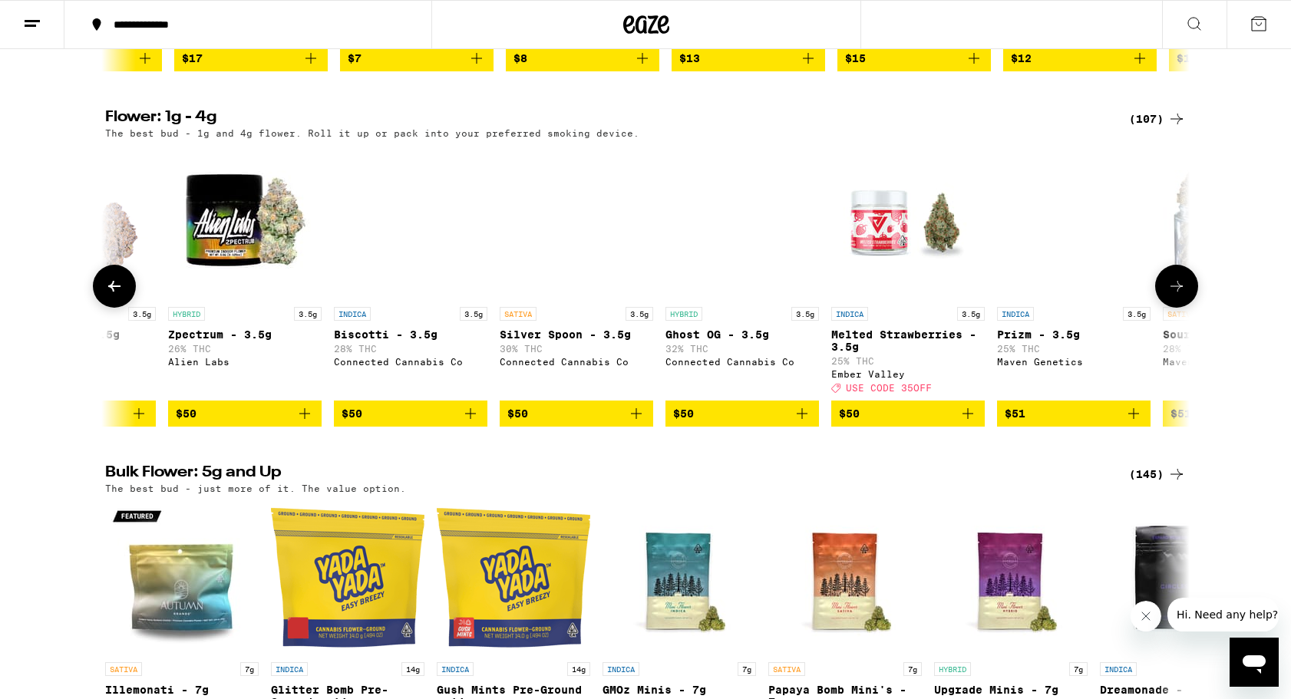
click at [1184, 296] on icon at bounding box center [1176, 286] width 18 height 18
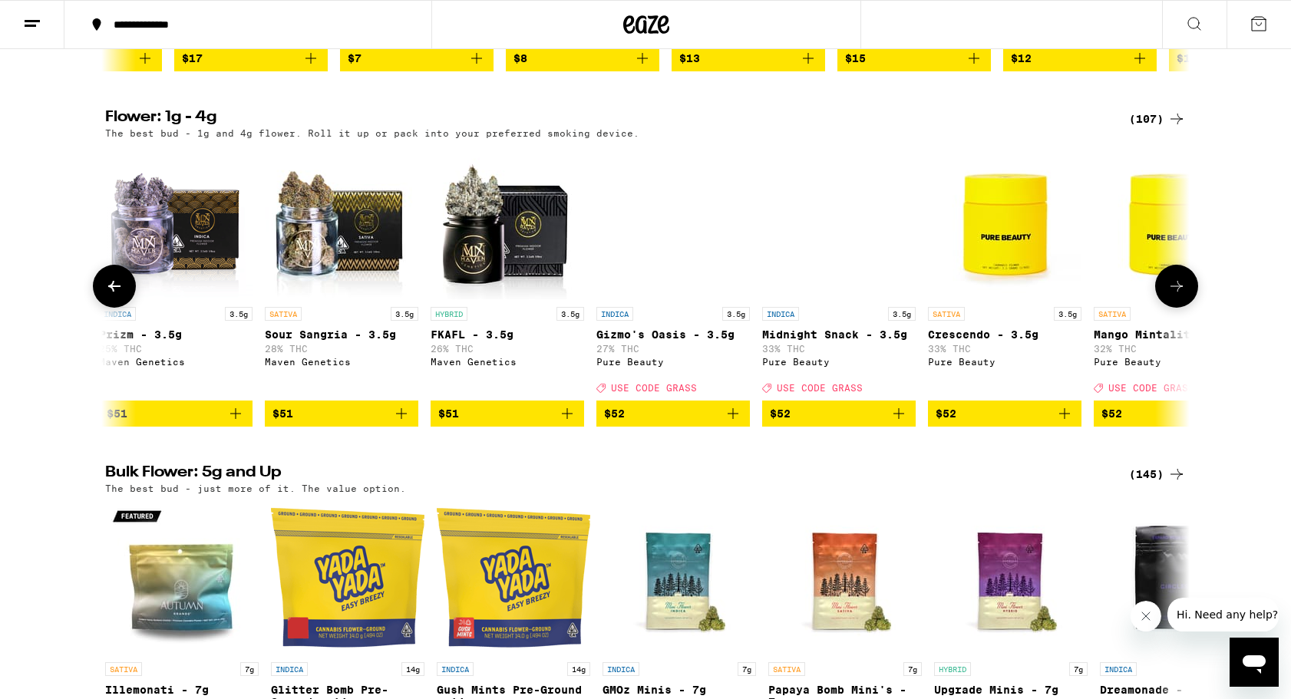
scroll to position [0, 12788]
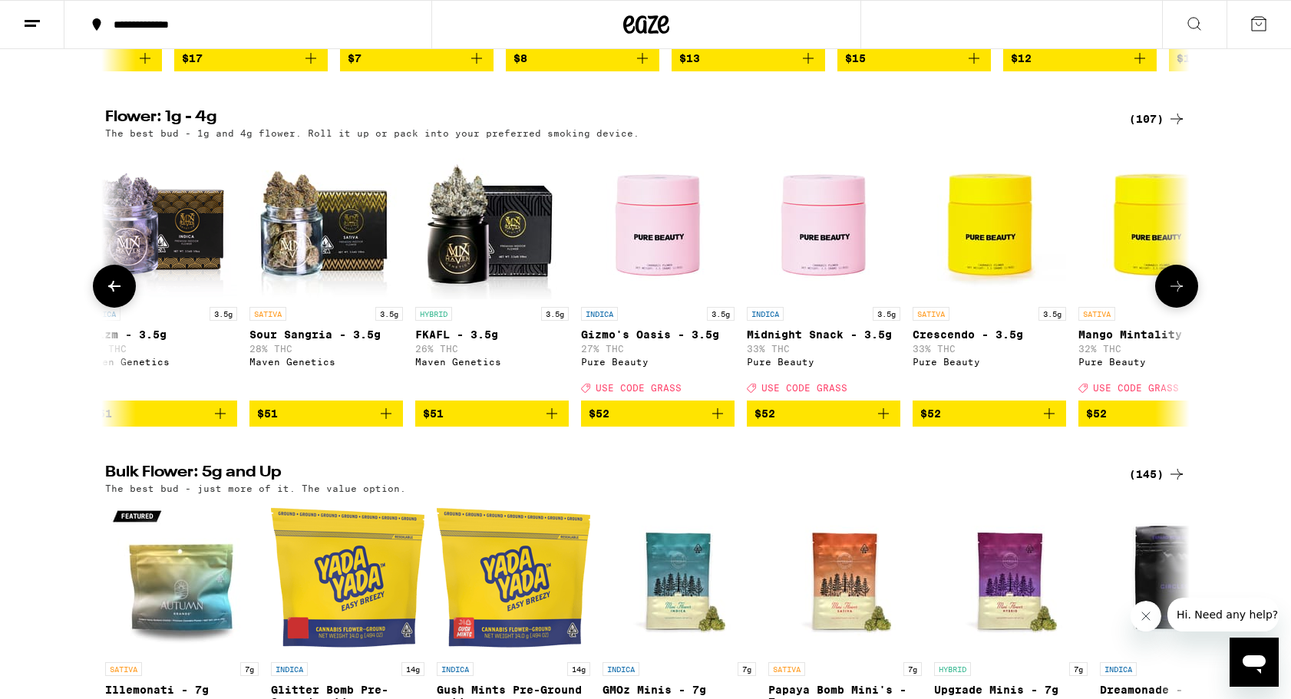
click at [1184, 296] on icon at bounding box center [1176, 286] width 18 height 18
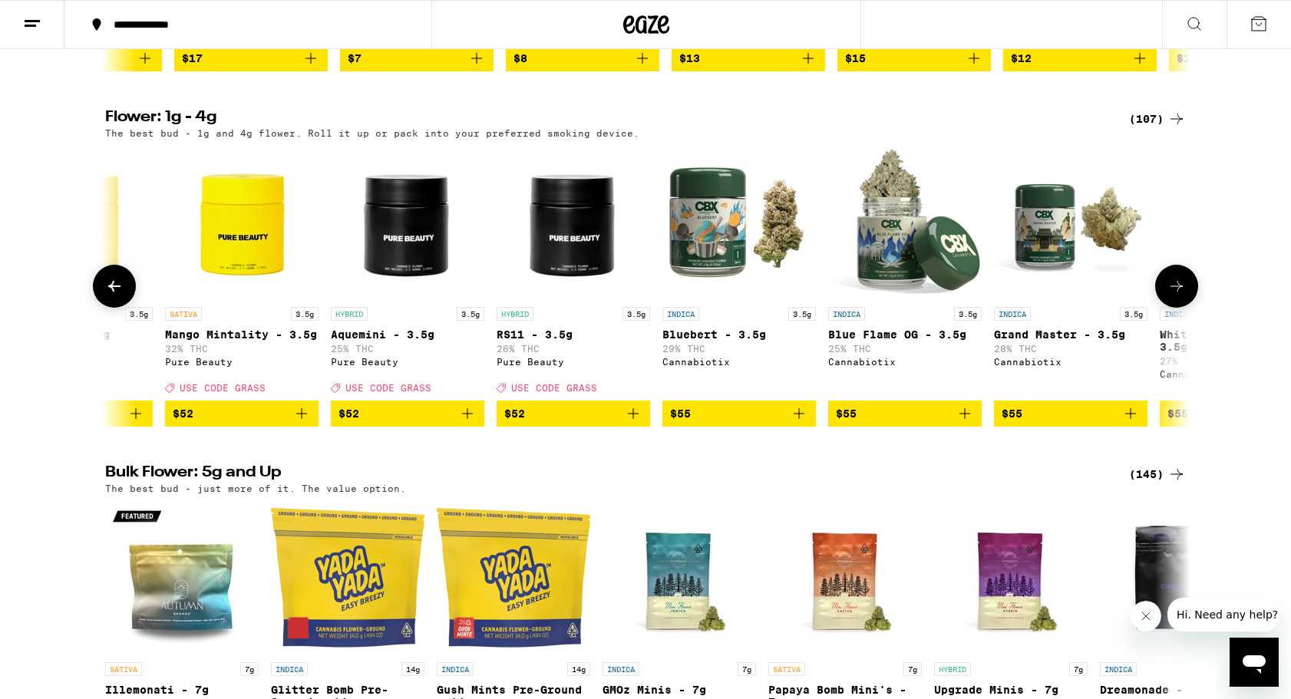
click at [1184, 296] on icon at bounding box center [1176, 286] width 18 height 18
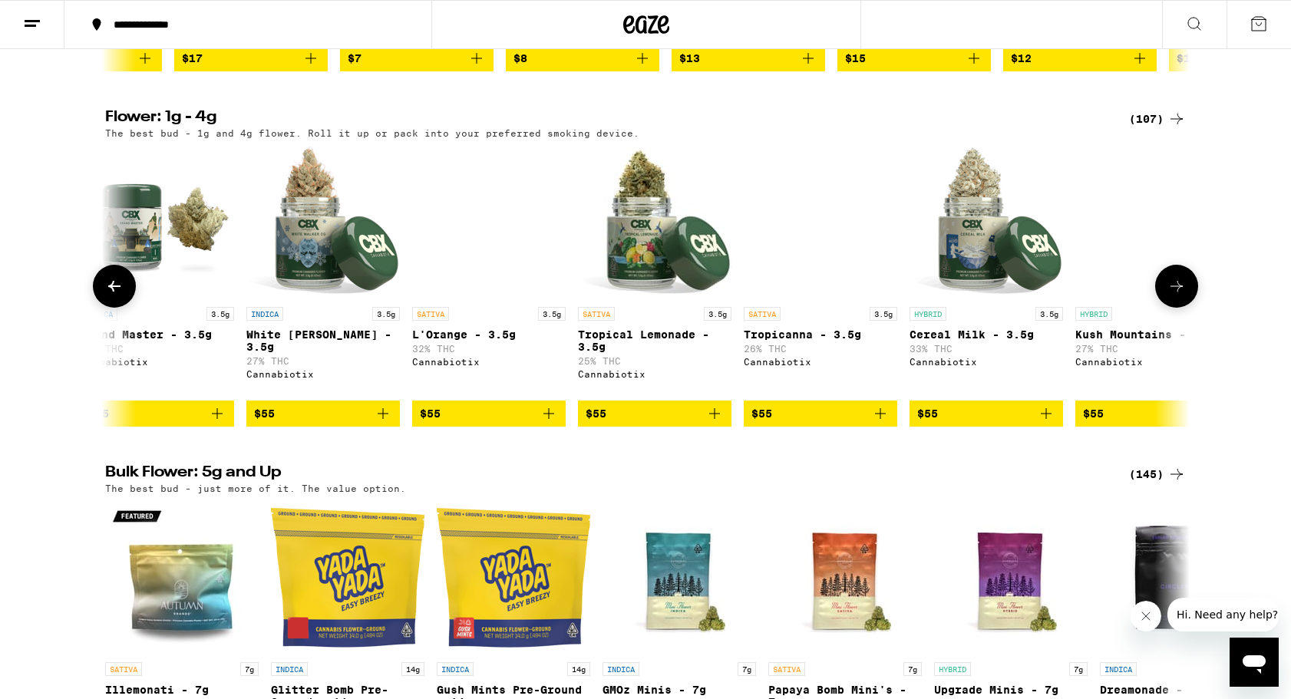
click at [1184, 296] on icon at bounding box center [1176, 286] width 18 height 18
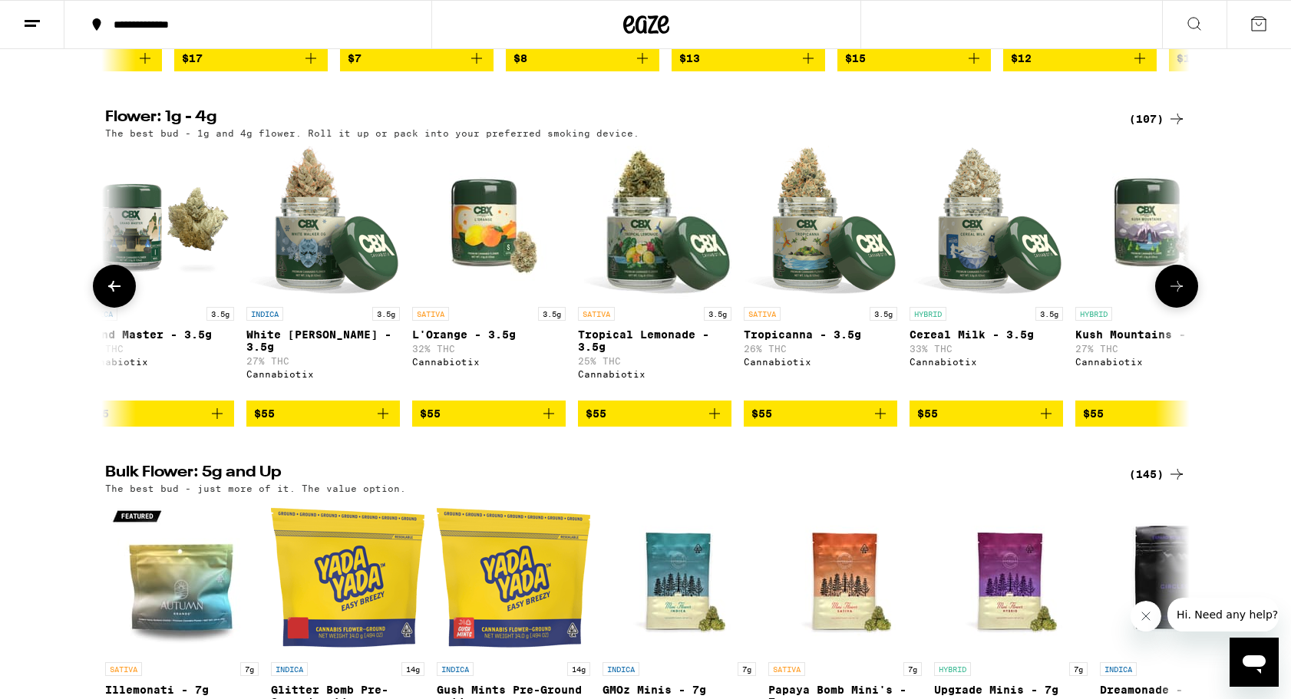
scroll to position [0, 15528]
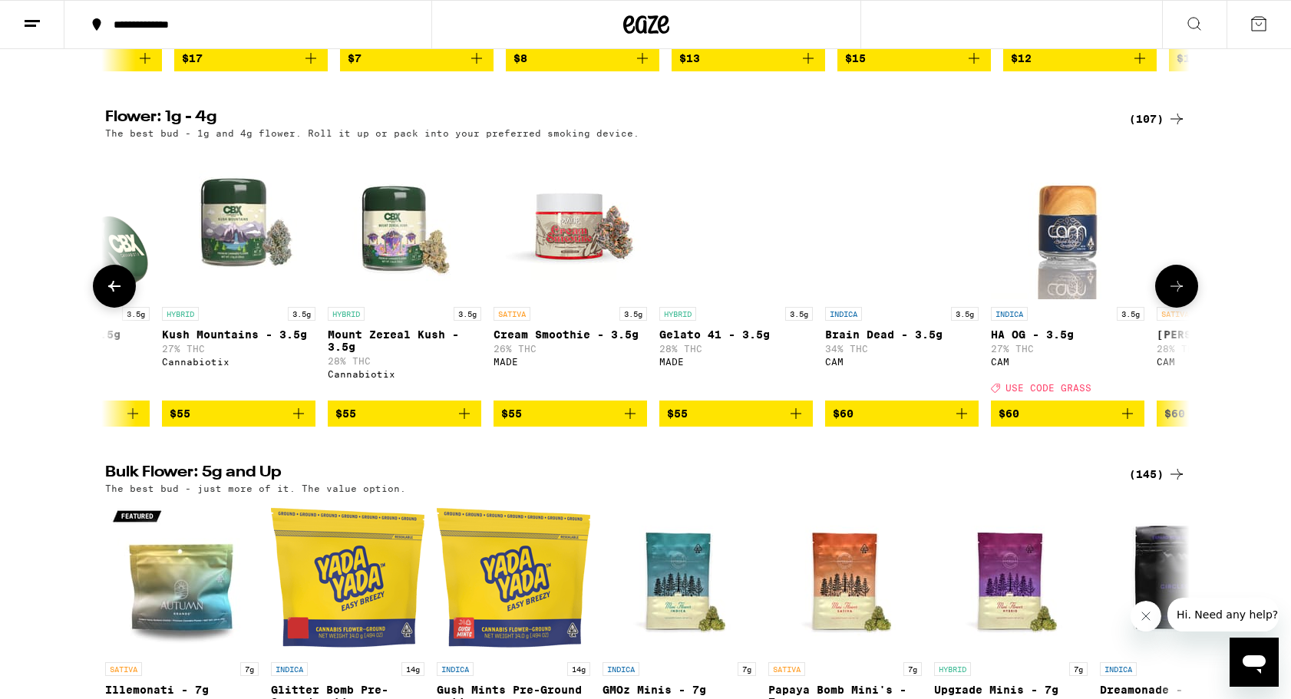
click at [1184, 296] on icon at bounding box center [1176, 286] width 18 height 18
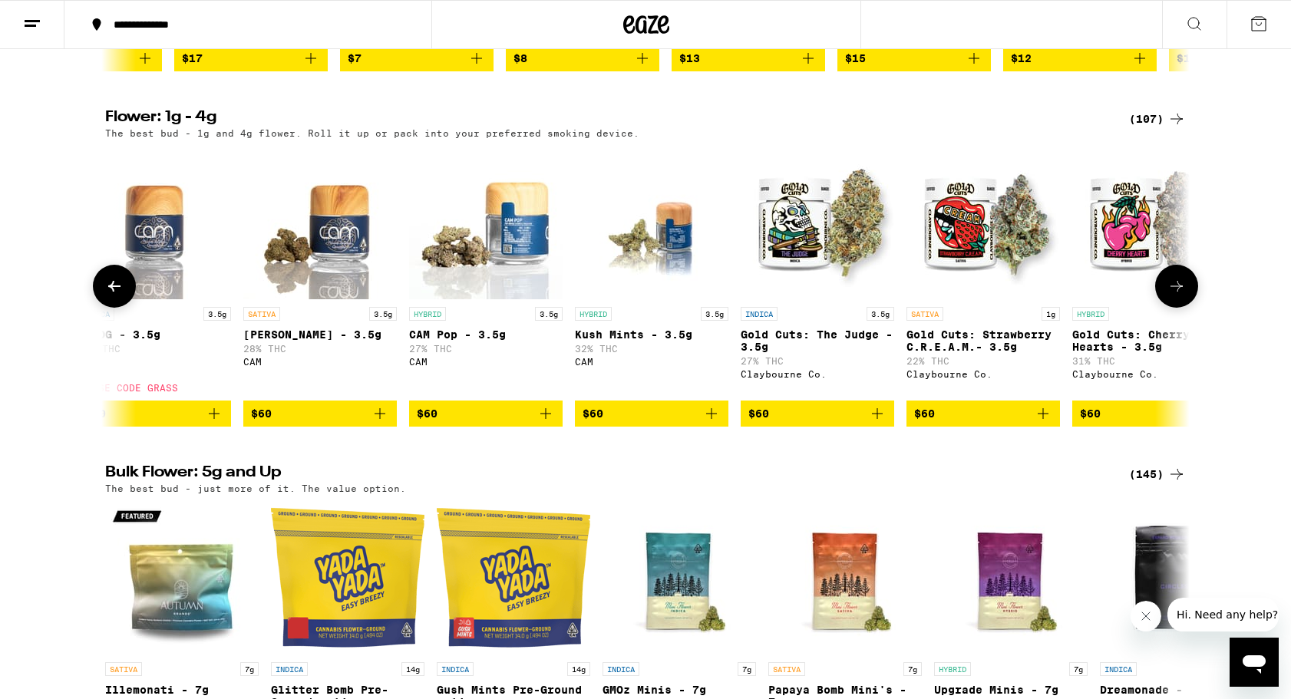
click at [1184, 296] on icon at bounding box center [1176, 286] width 18 height 18
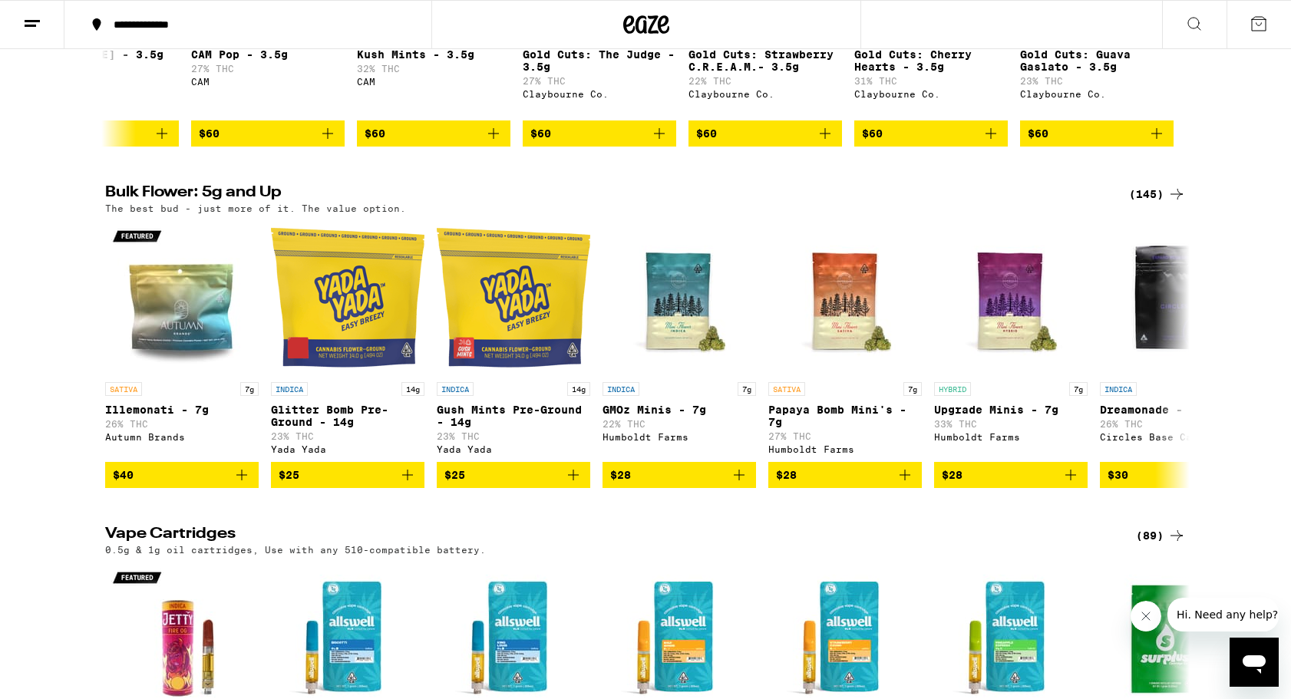
scroll to position [2158, 0]
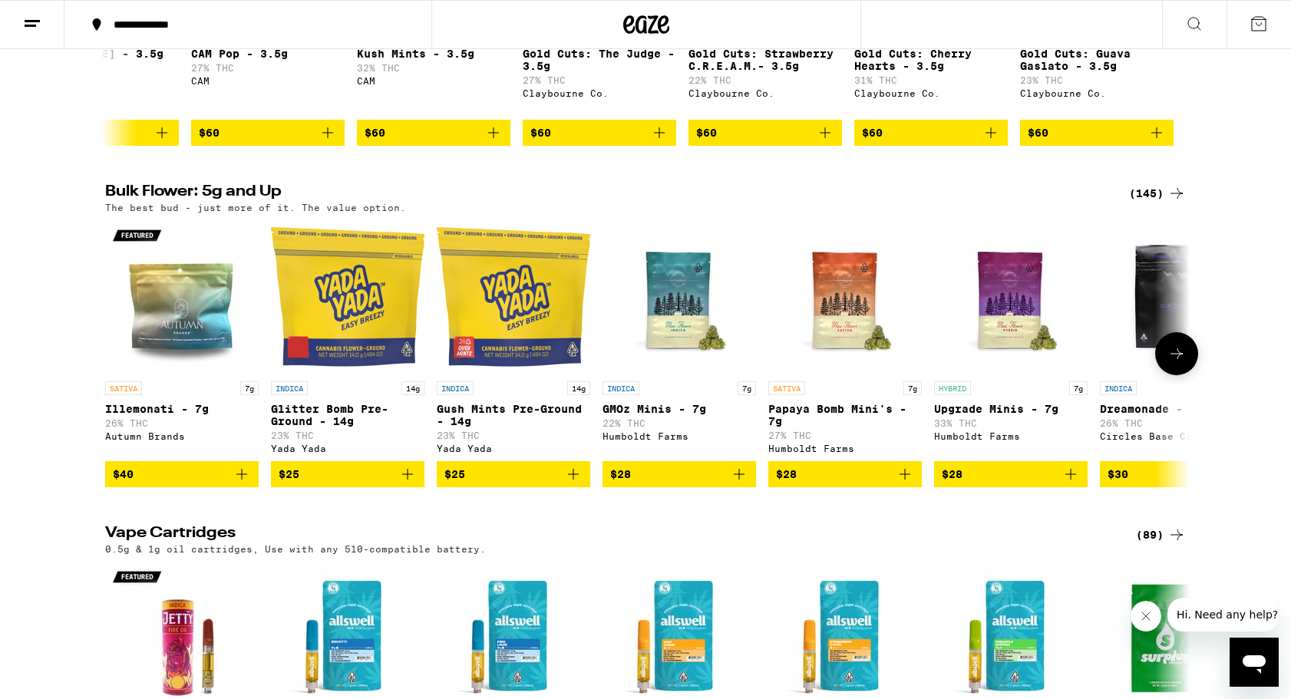
click at [1179, 359] on icon at bounding box center [1177, 353] width 12 height 11
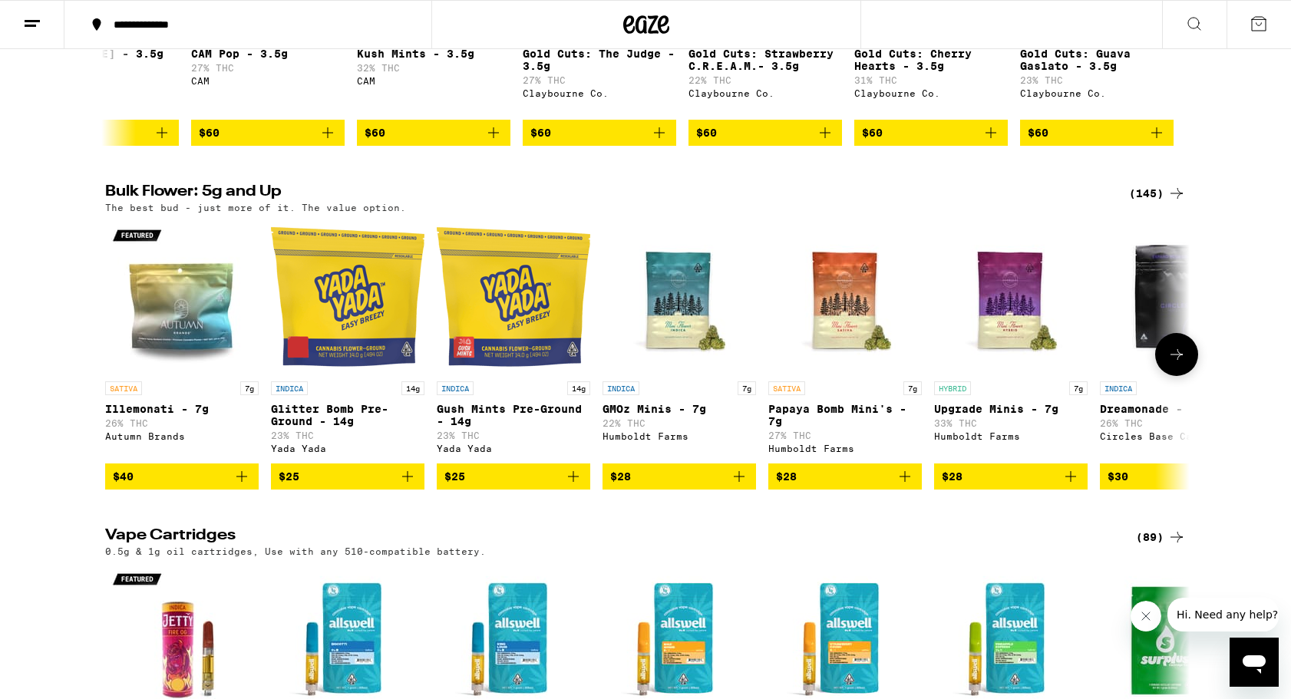
scroll to position [0, 913]
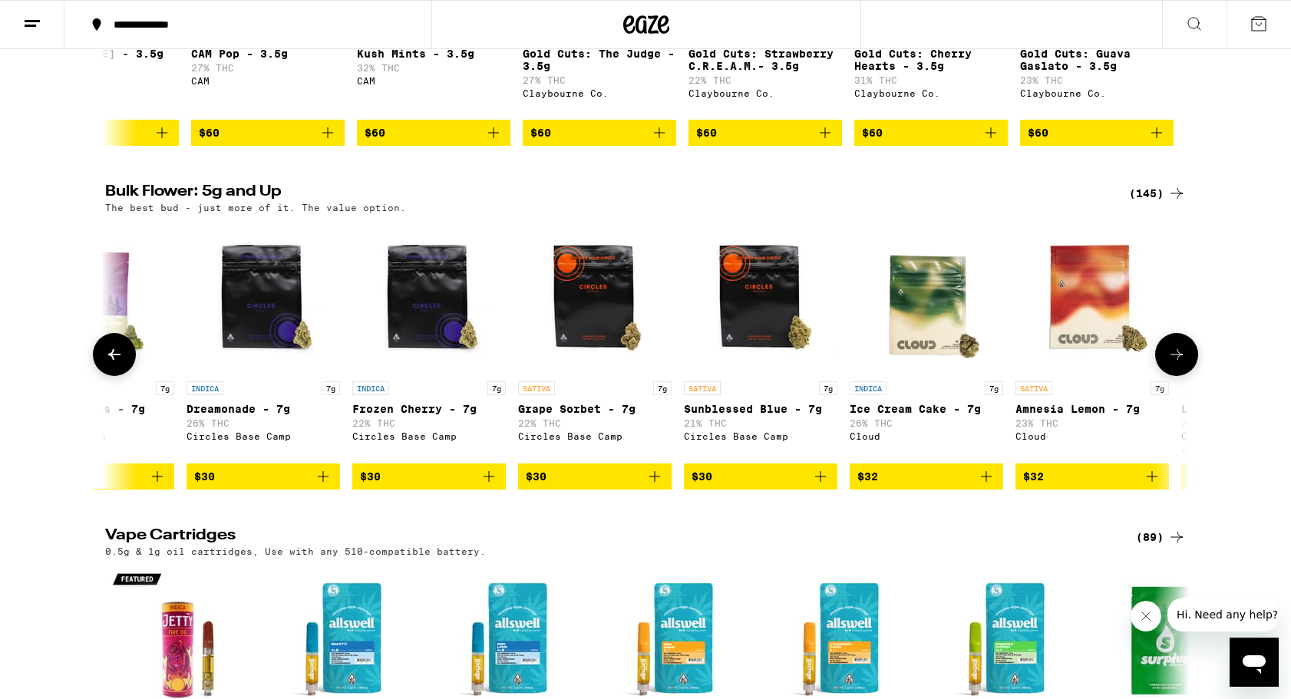
click at [1179, 364] on icon at bounding box center [1176, 354] width 18 height 18
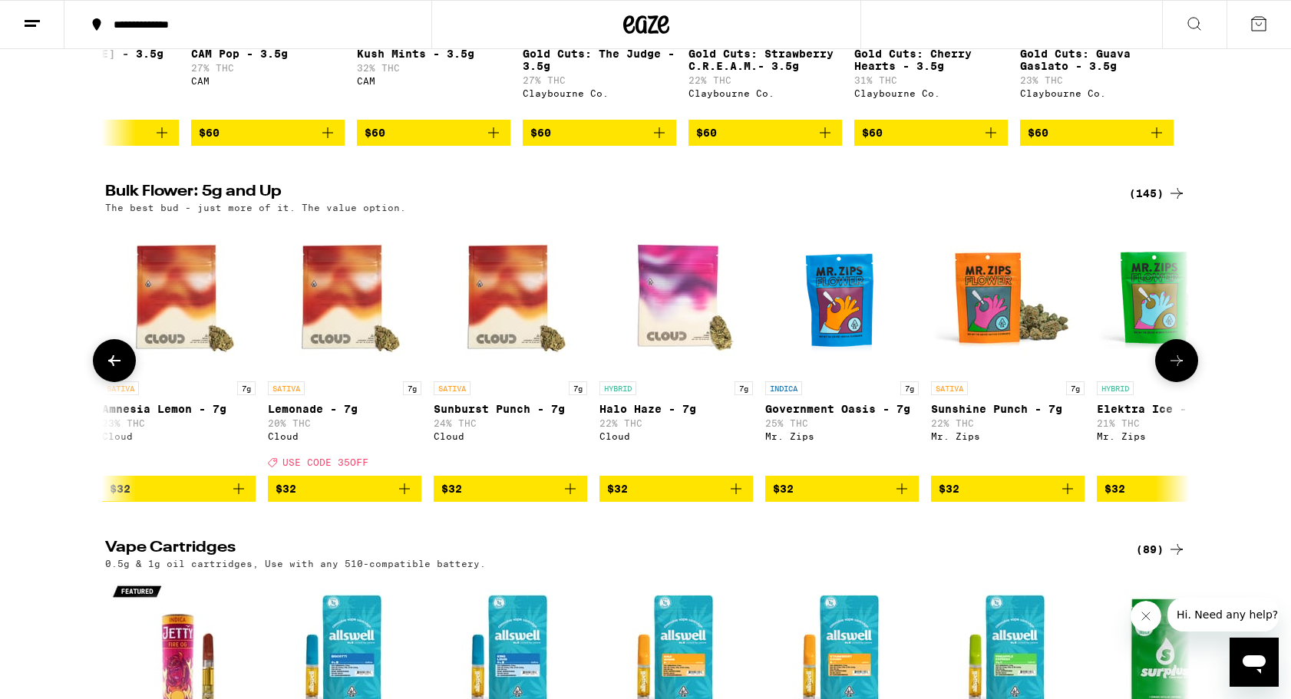
click at [1179, 370] on icon at bounding box center [1176, 361] width 18 height 18
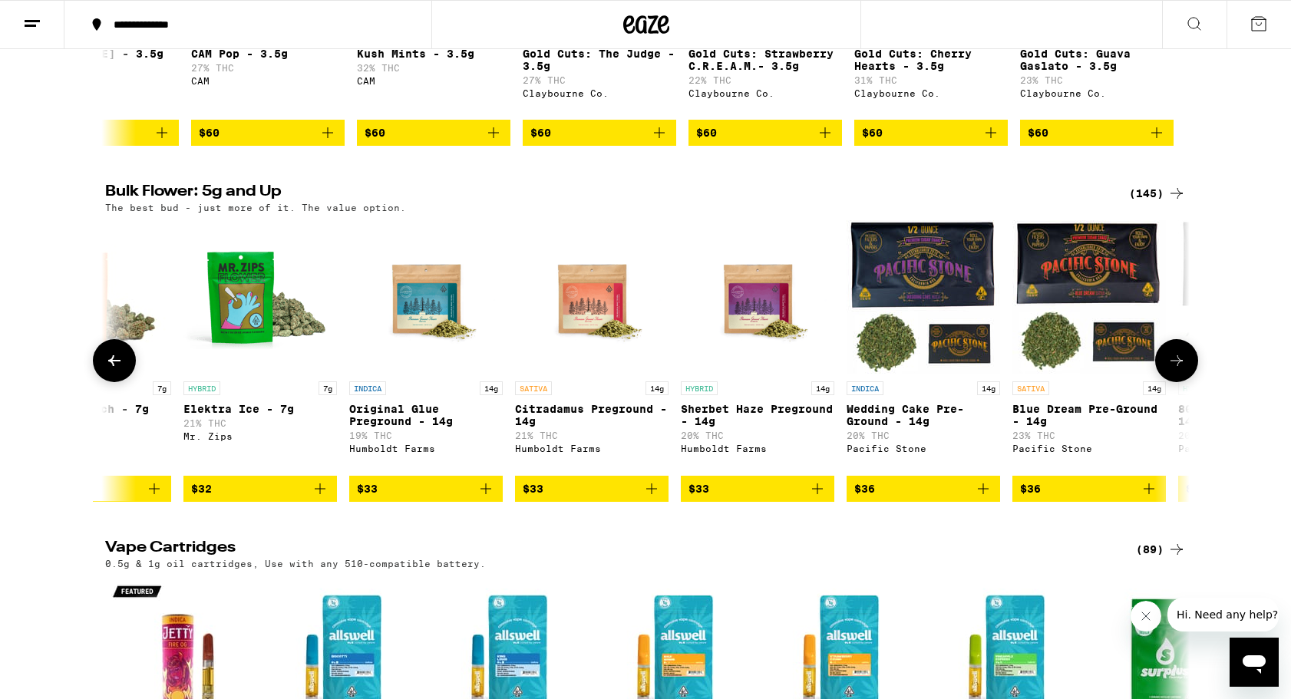
click at [1179, 370] on icon at bounding box center [1176, 361] width 18 height 18
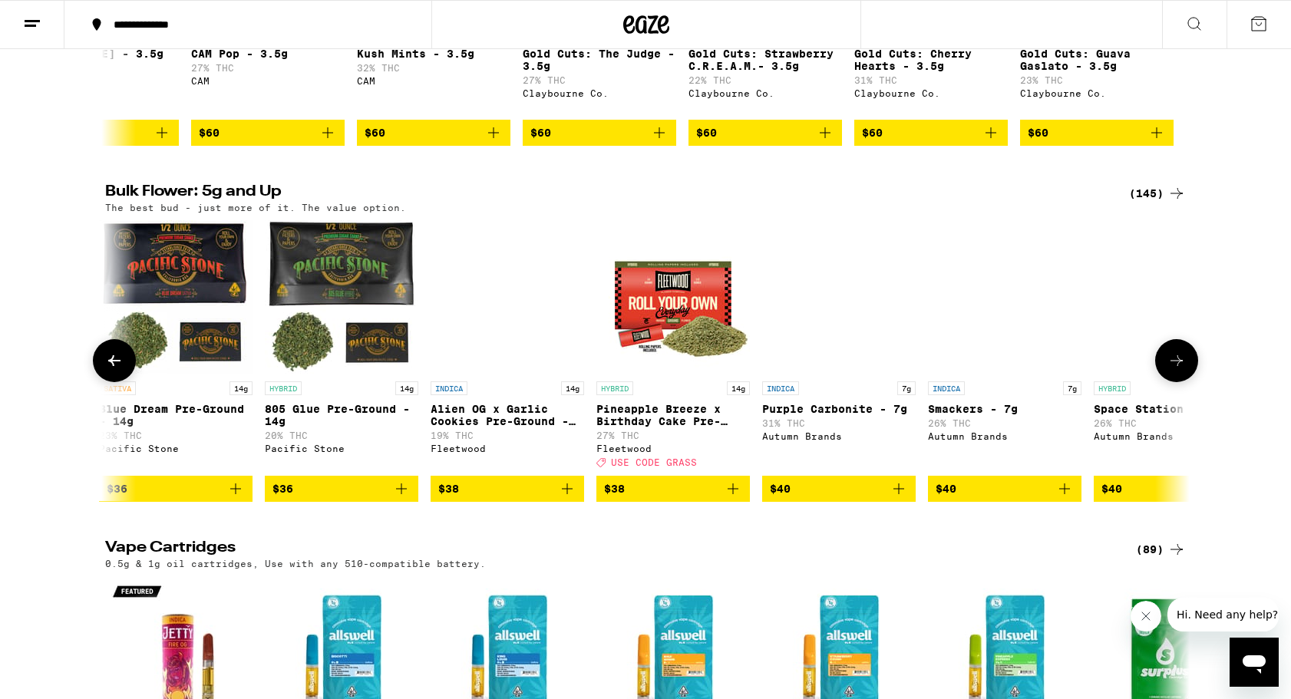
click at [1179, 370] on icon at bounding box center [1176, 361] width 18 height 18
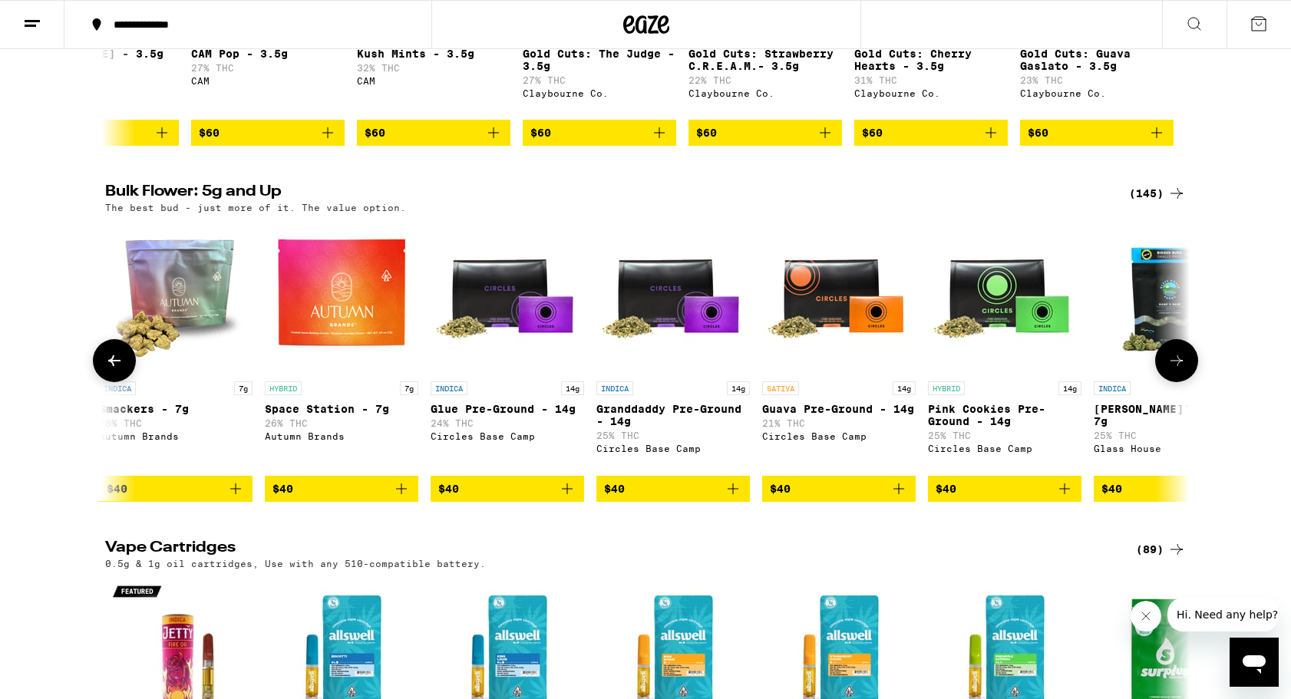
scroll to position [0, 4567]
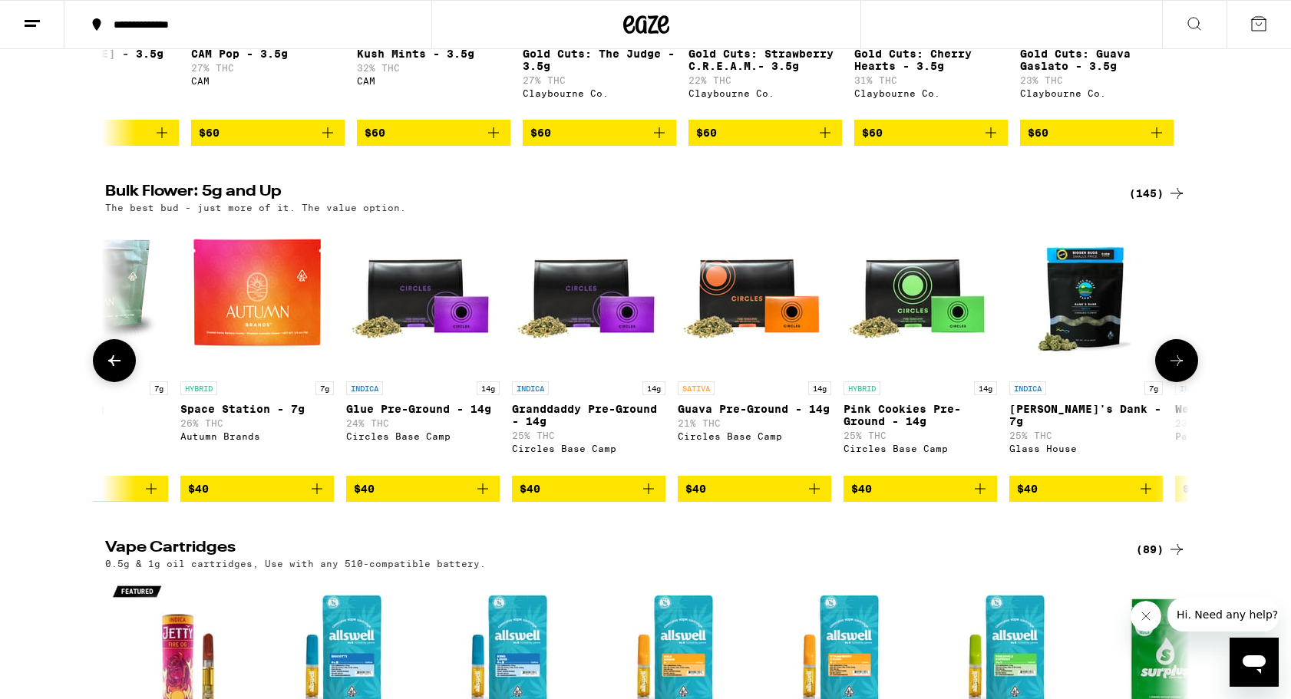
click at [1179, 370] on icon at bounding box center [1176, 361] width 18 height 18
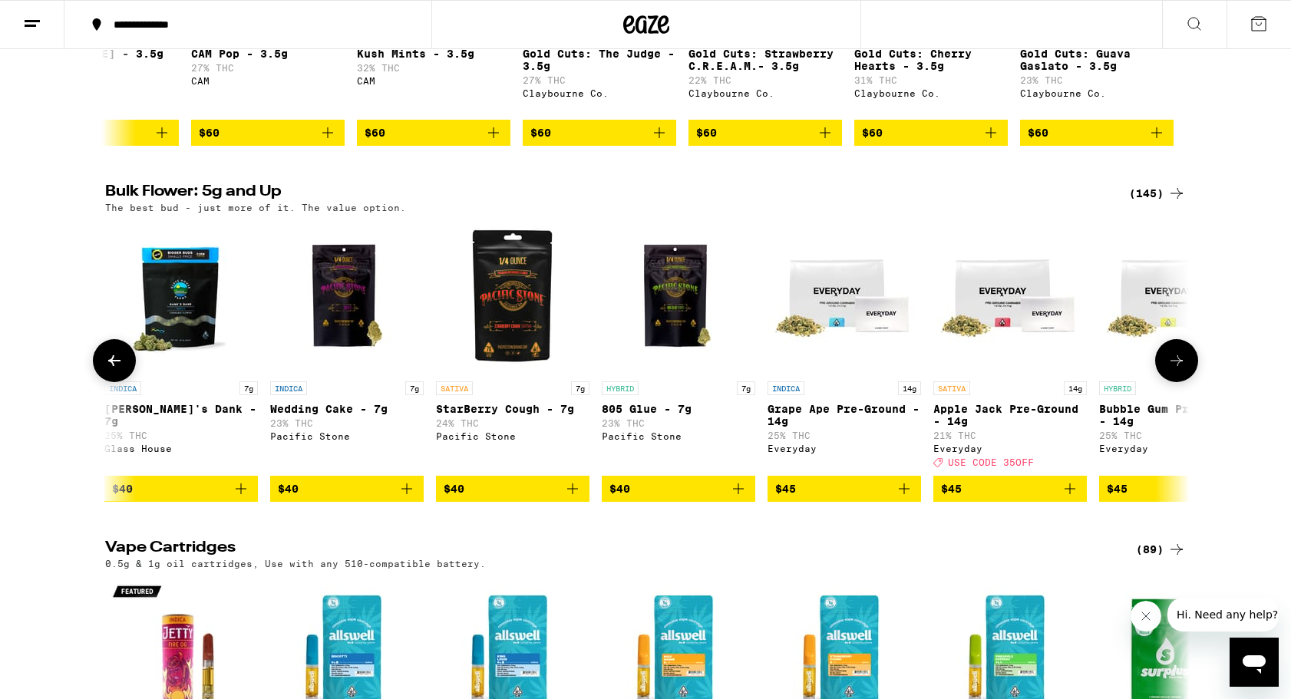
scroll to position [0, 5480]
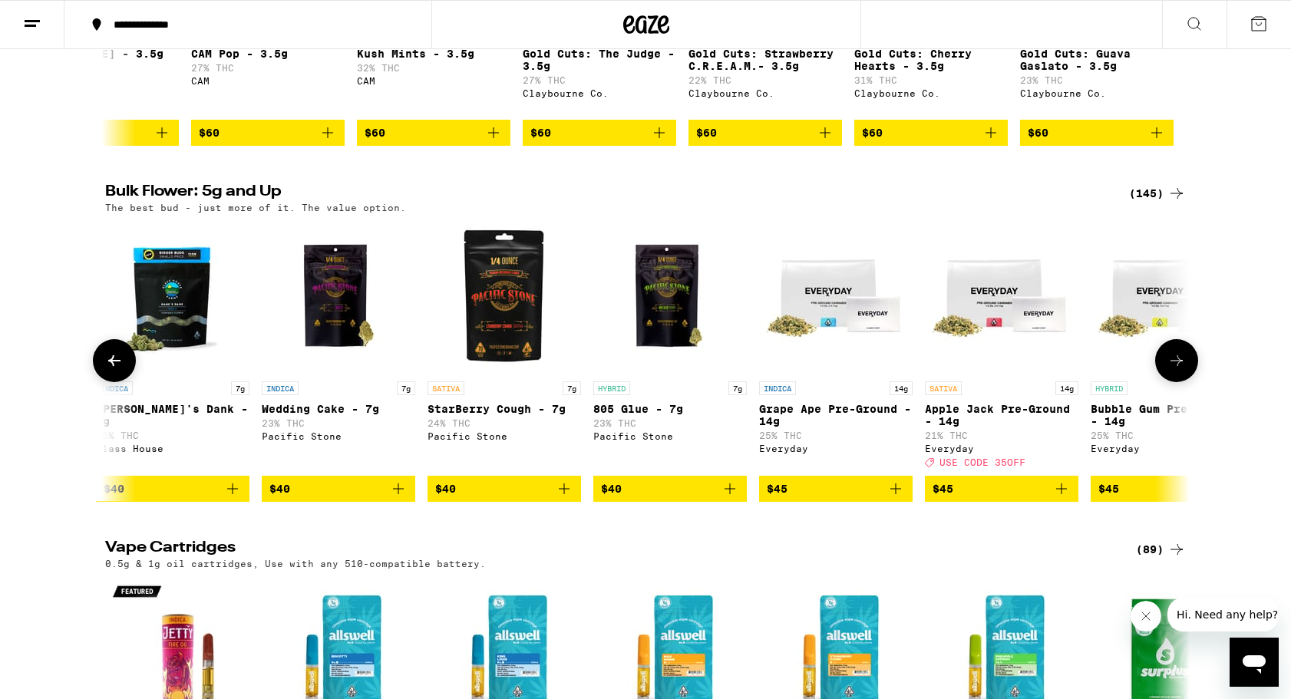
click at [1179, 370] on icon at bounding box center [1176, 361] width 18 height 18
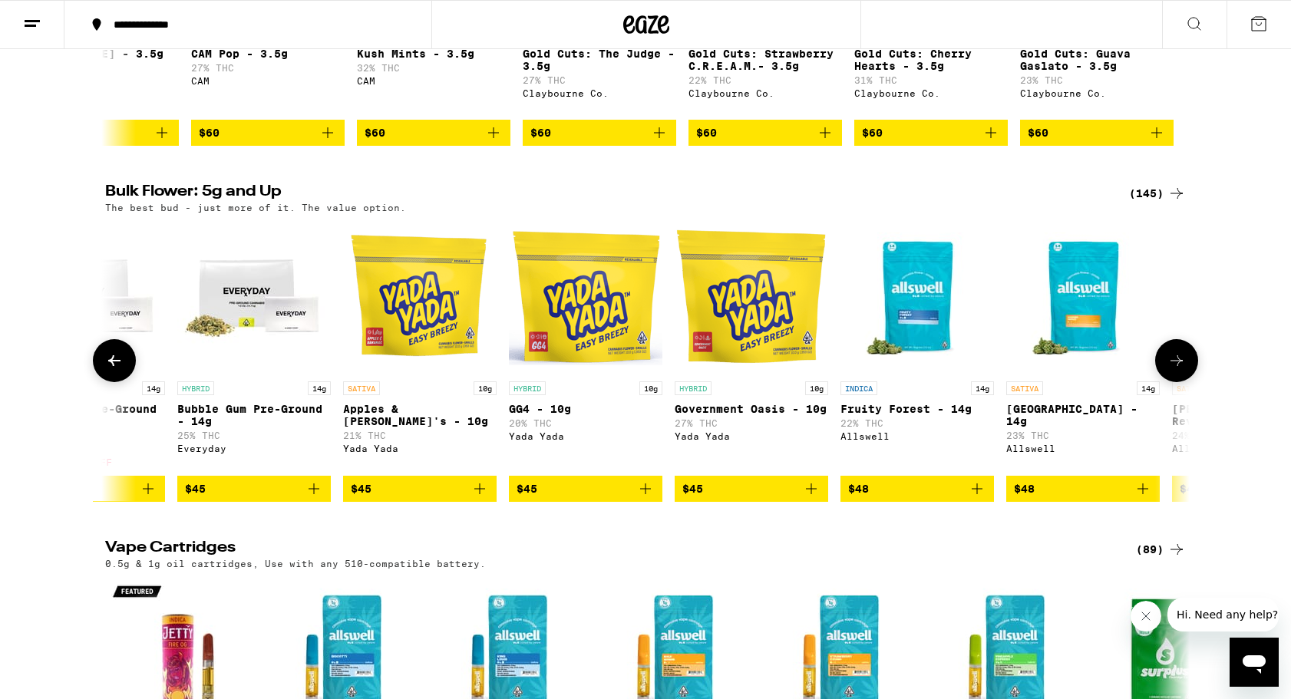
click at [1179, 370] on icon at bounding box center [1176, 361] width 18 height 18
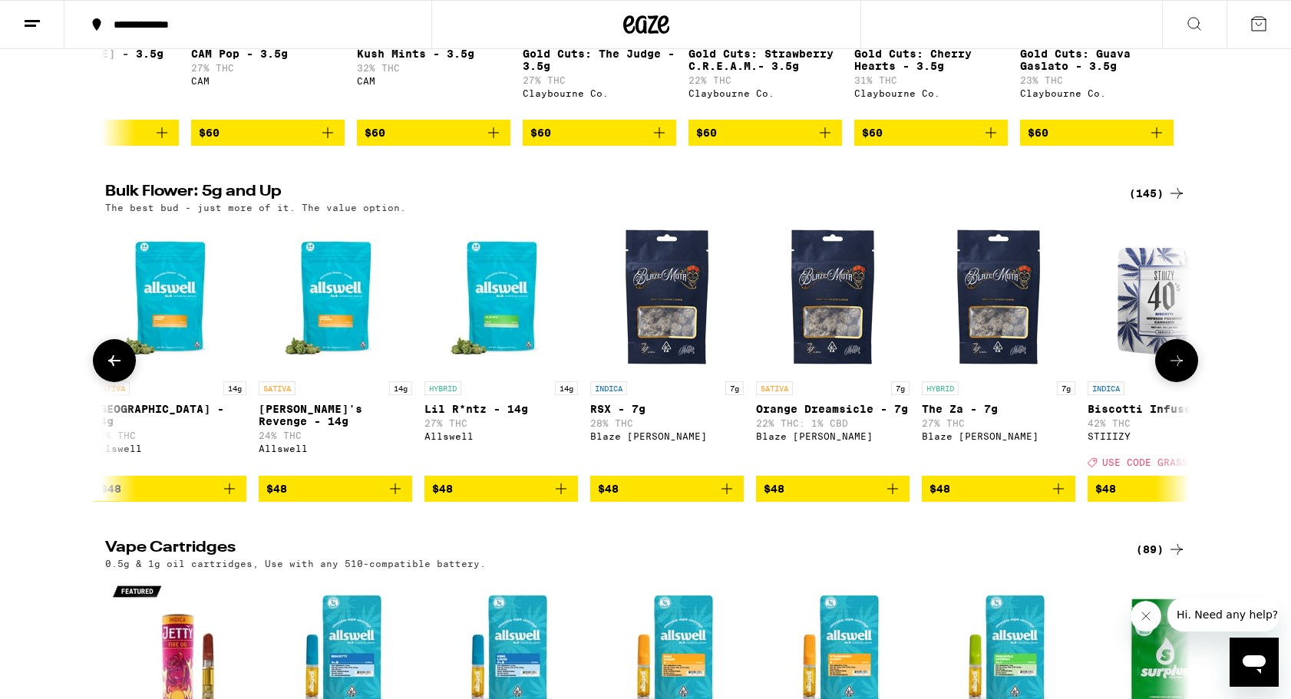
click at [1179, 370] on icon at bounding box center [1176, 361] width 18 height 18
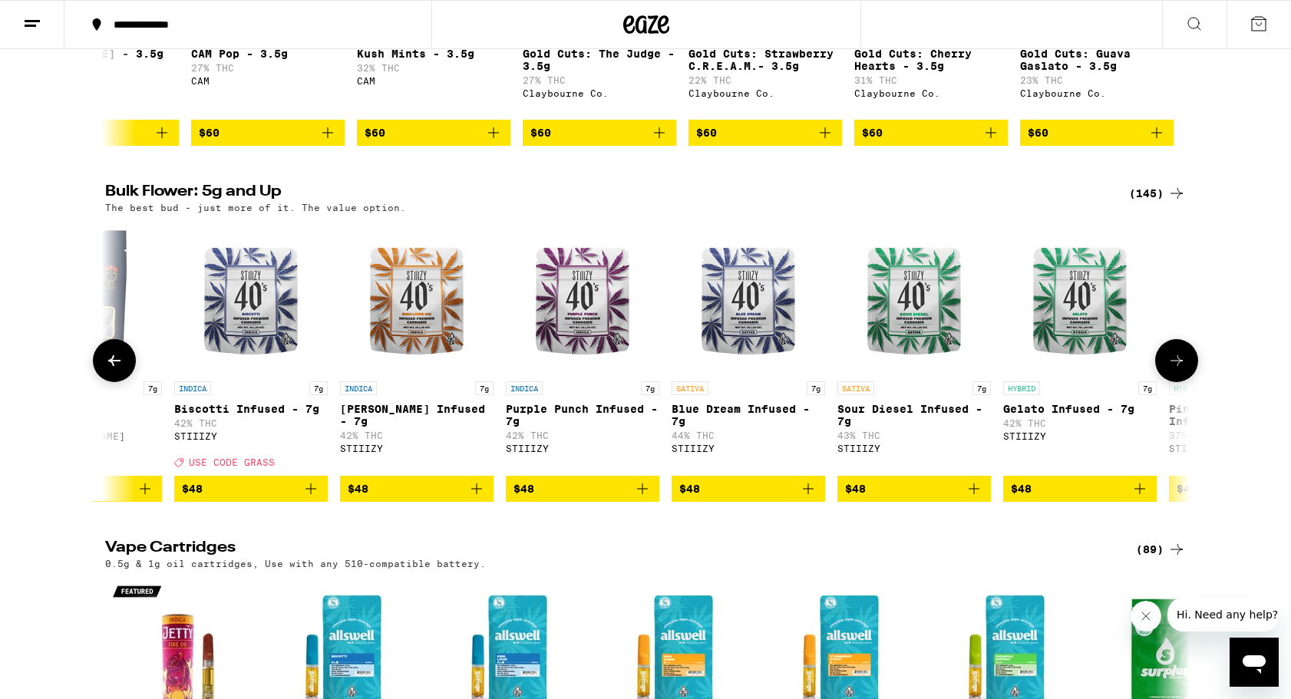
click at [1181, 370] on icon at bounding box center [1176, 361] width 18 height 18
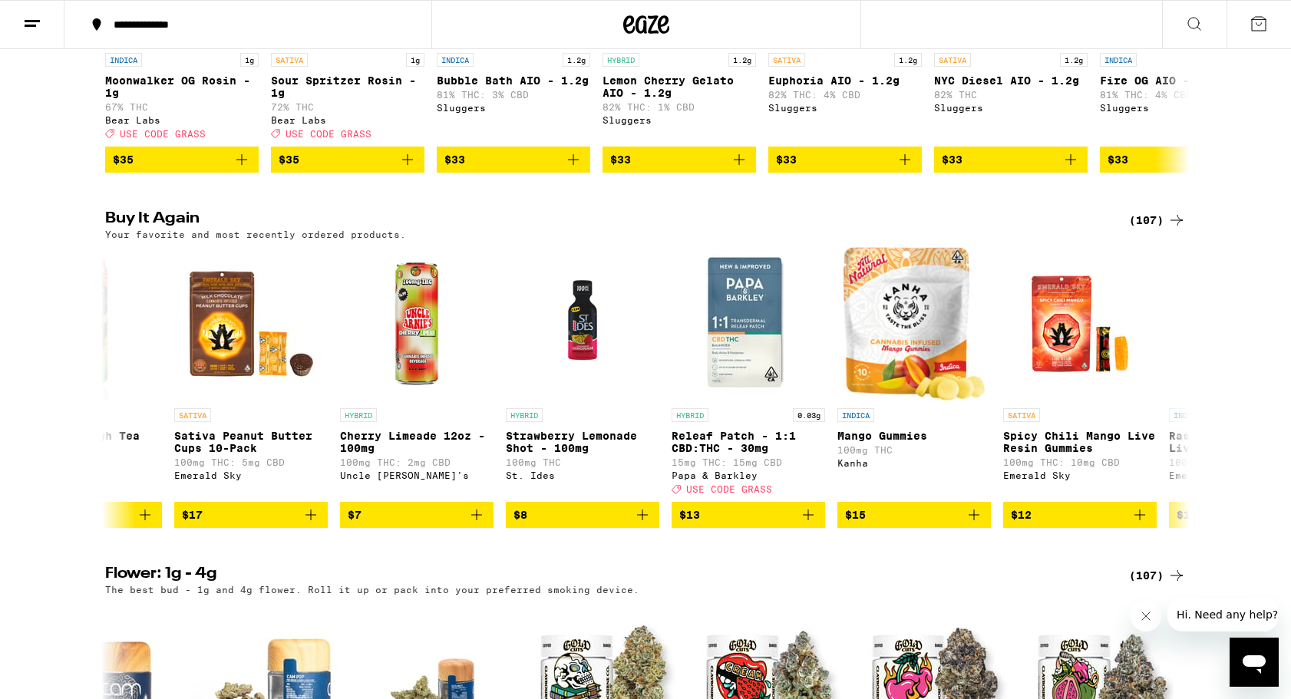
scroll to position [1380, 0]
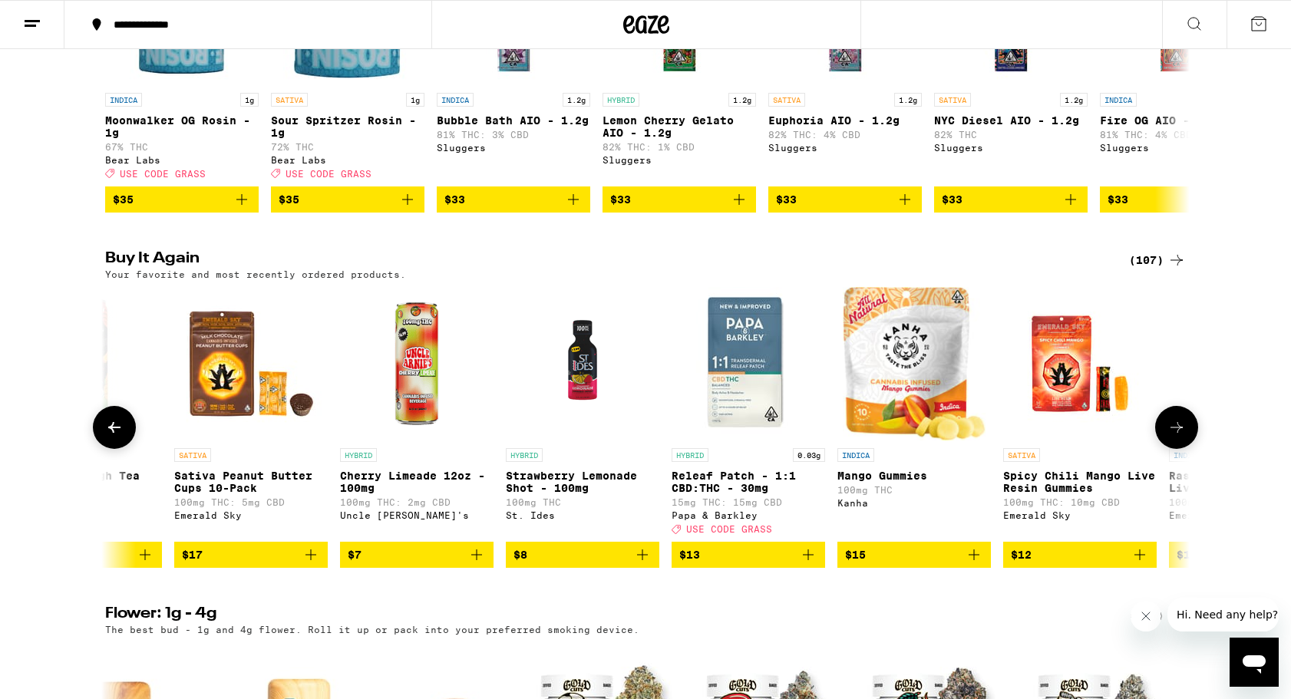
click at [119, 437] on icon at bounding box center [114, 427] width 18 height 18
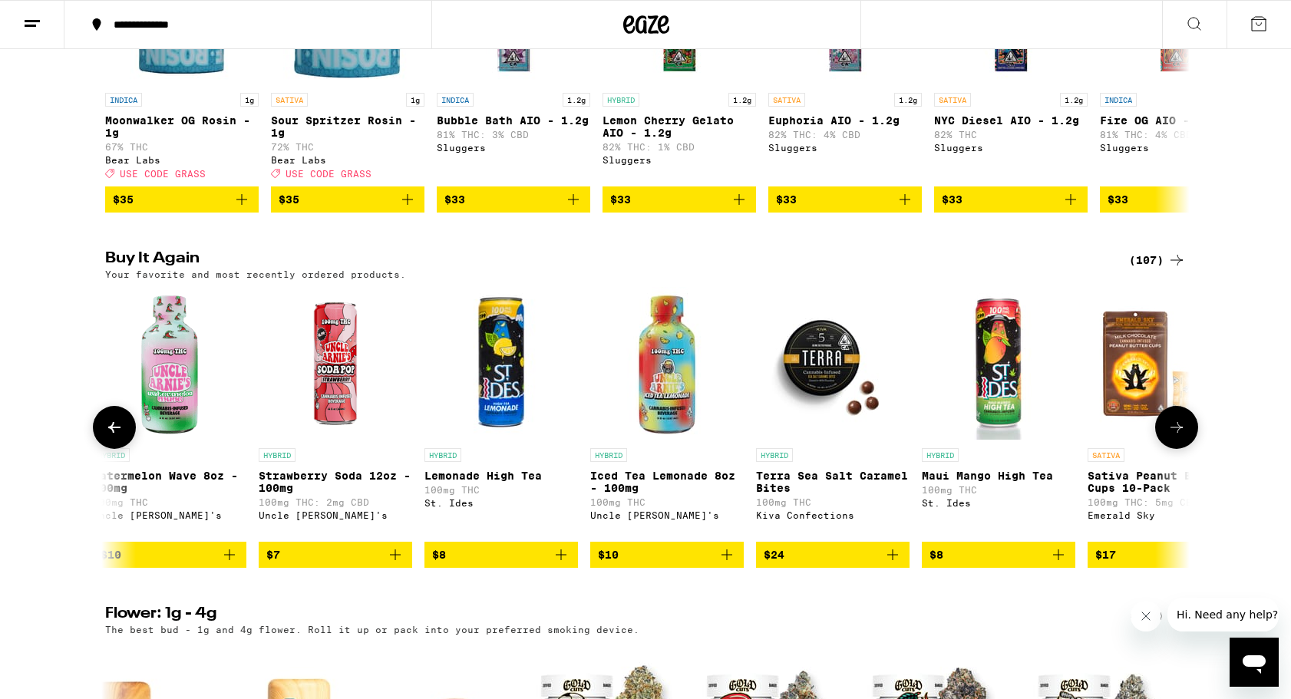
click at [119, 437] on icon at bounding box center [114, 427] width 18 height 18
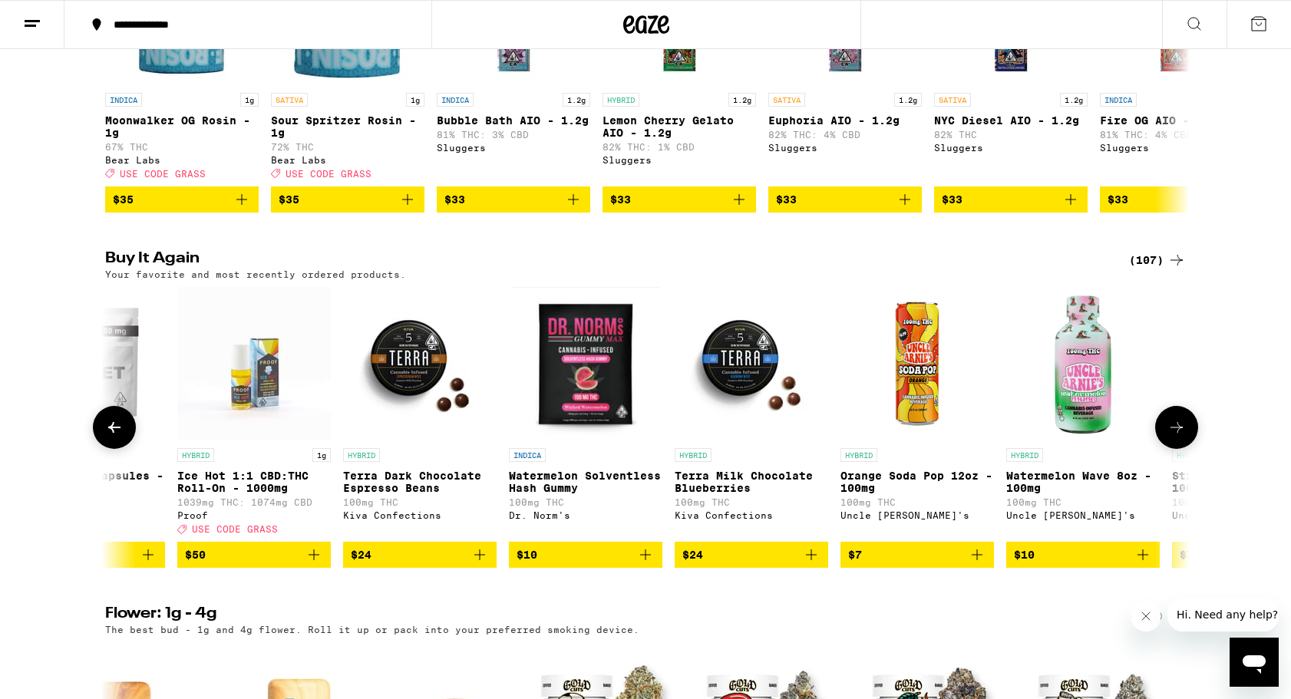
click at [119, 437] on icon at bounding box center [114, 427] width 18 height 18
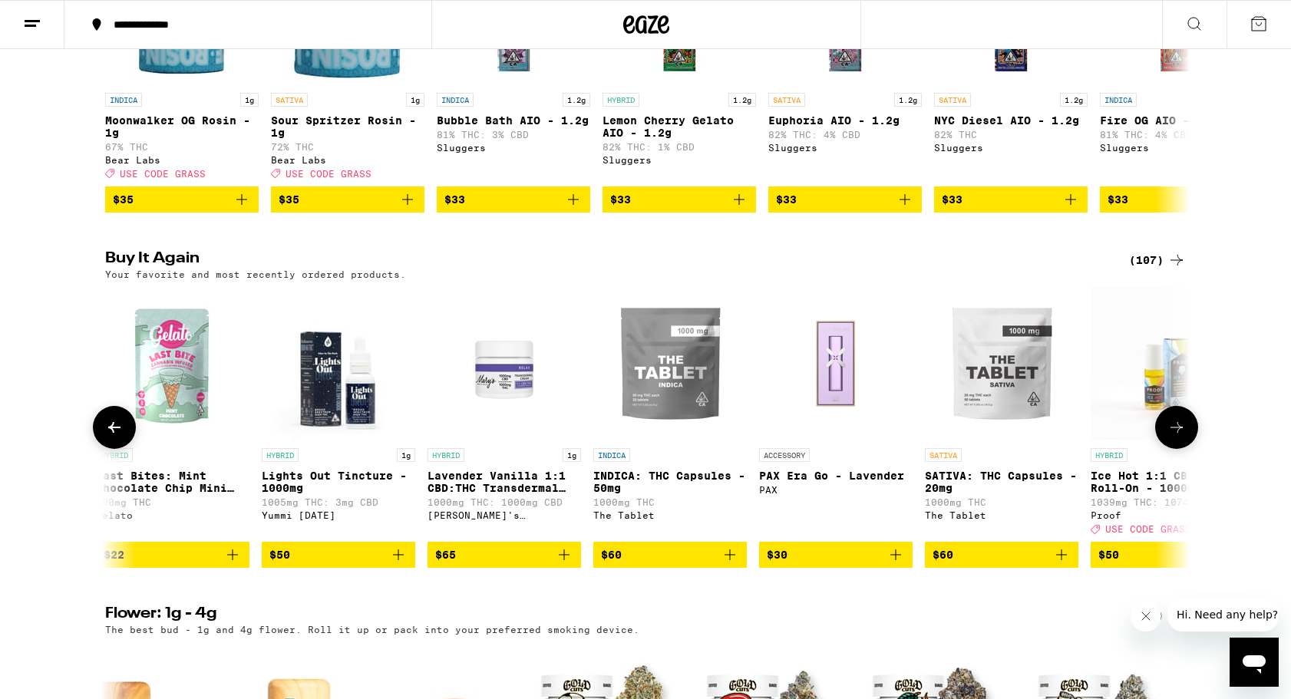
click at [119, 437] on icon at bounding box center [114, 427] width 18 height 18
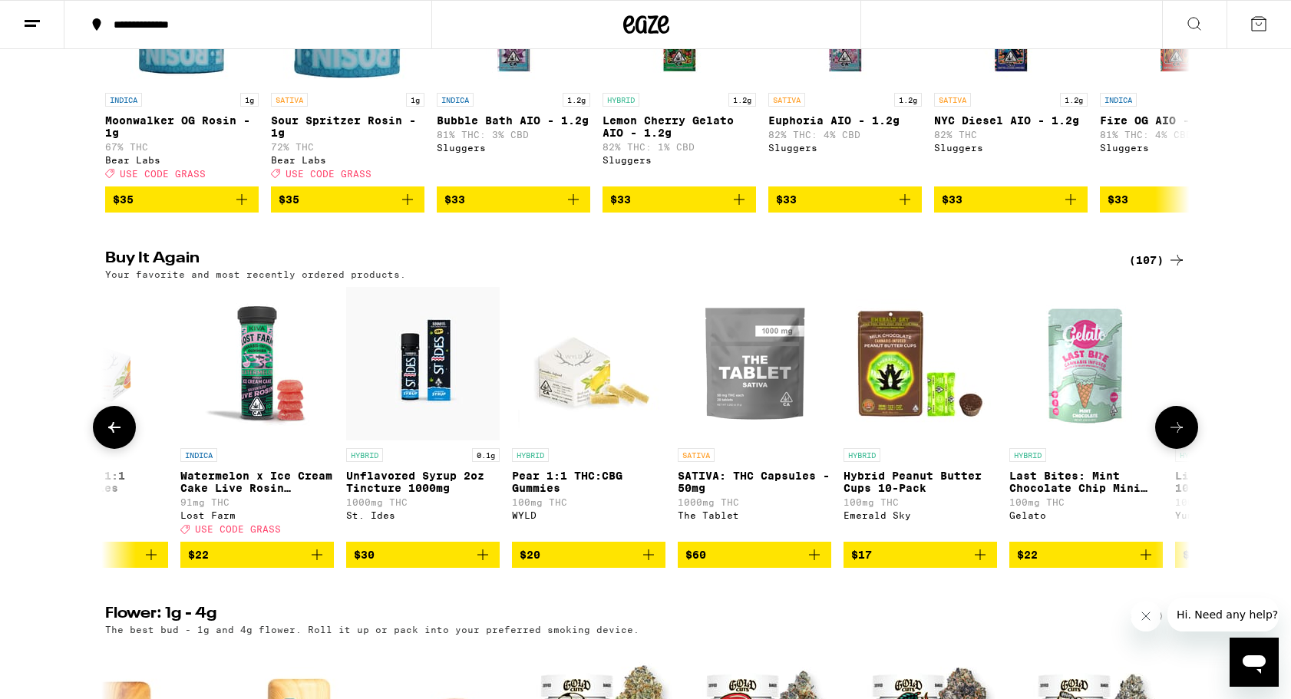
click at [119, 437] on icon at bounding box center [114, 427] width 18 height 18
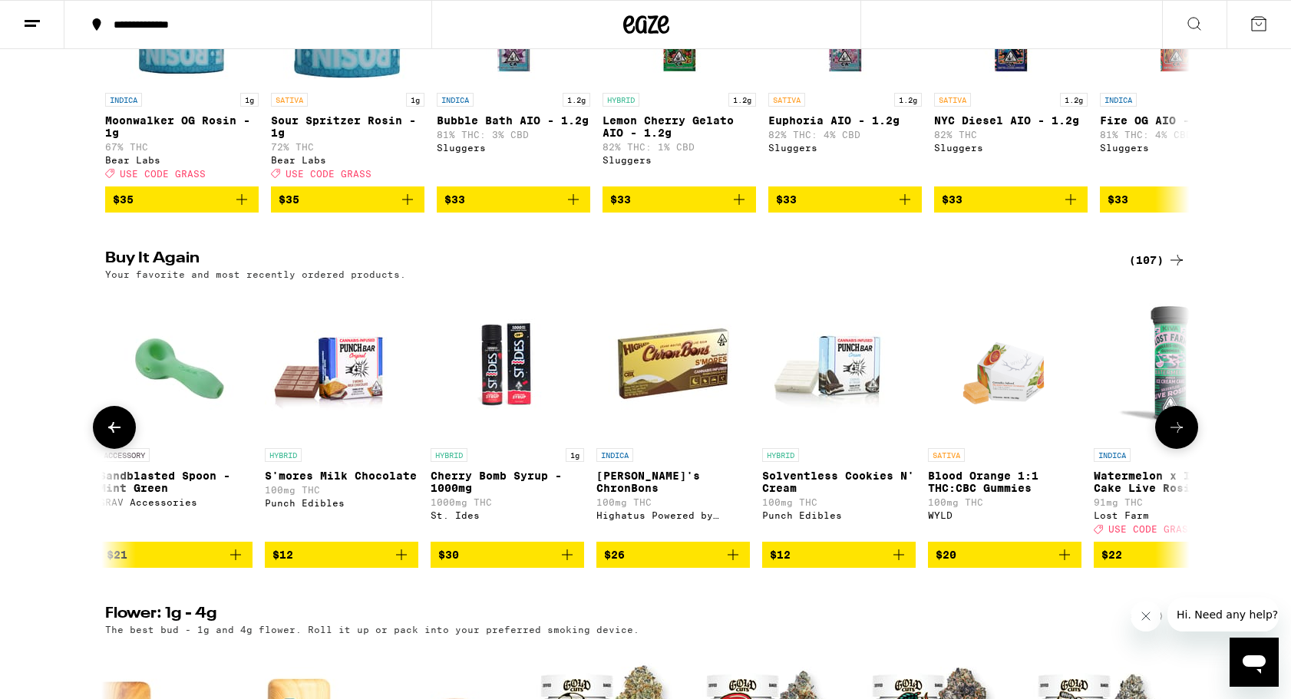
click at [119, 437] on icon at bounding box center [114, 427] width 18 height 18
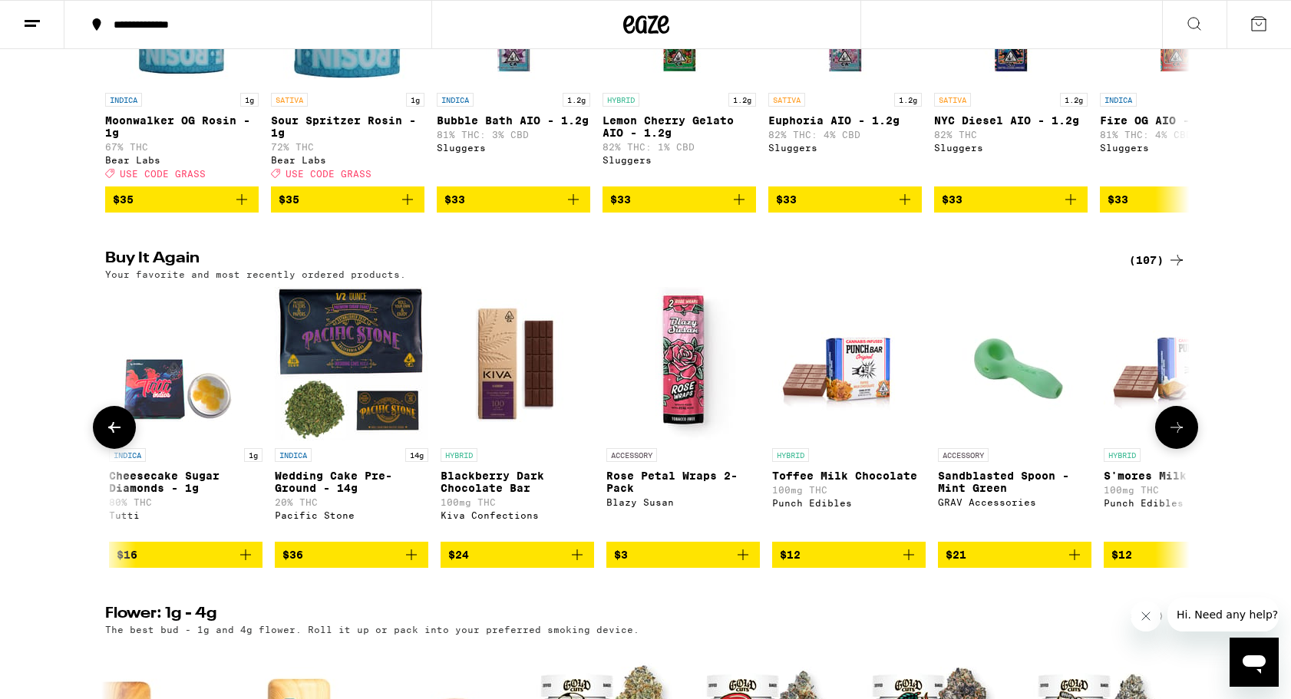
scroll to position [0, 2740]
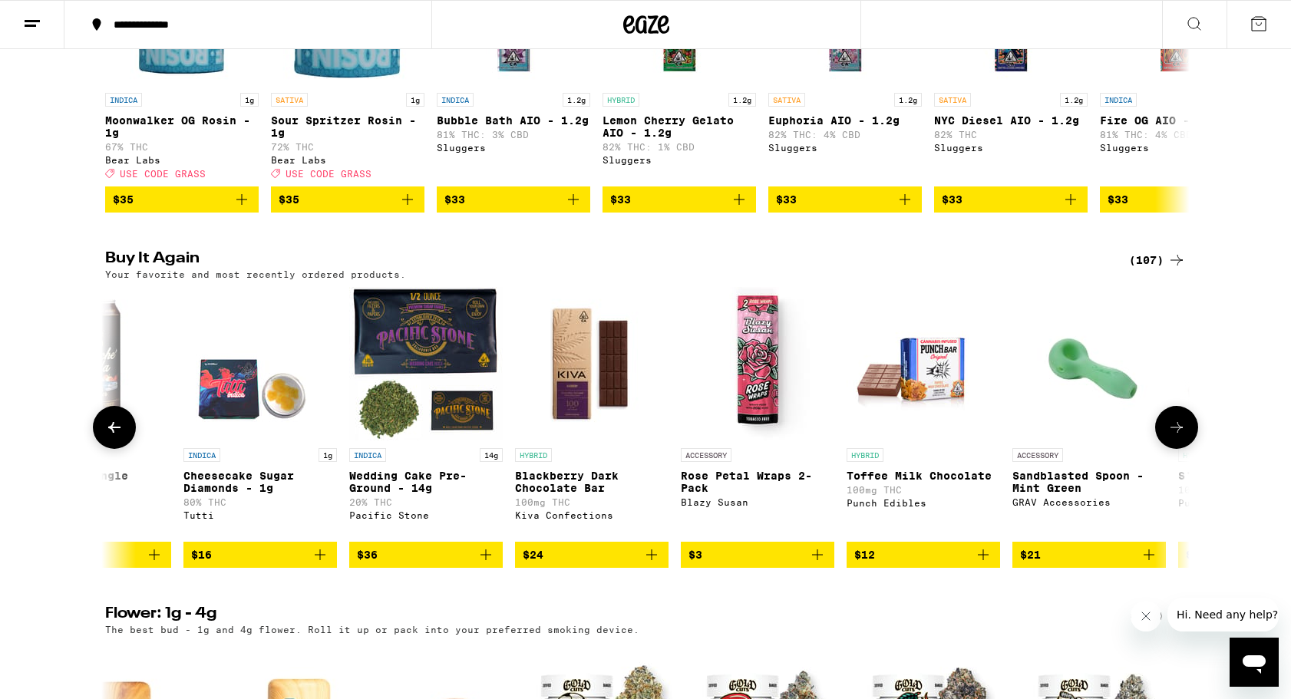
click at [119, 437] on icon at bounding box center [114, 427] width 18 height 18
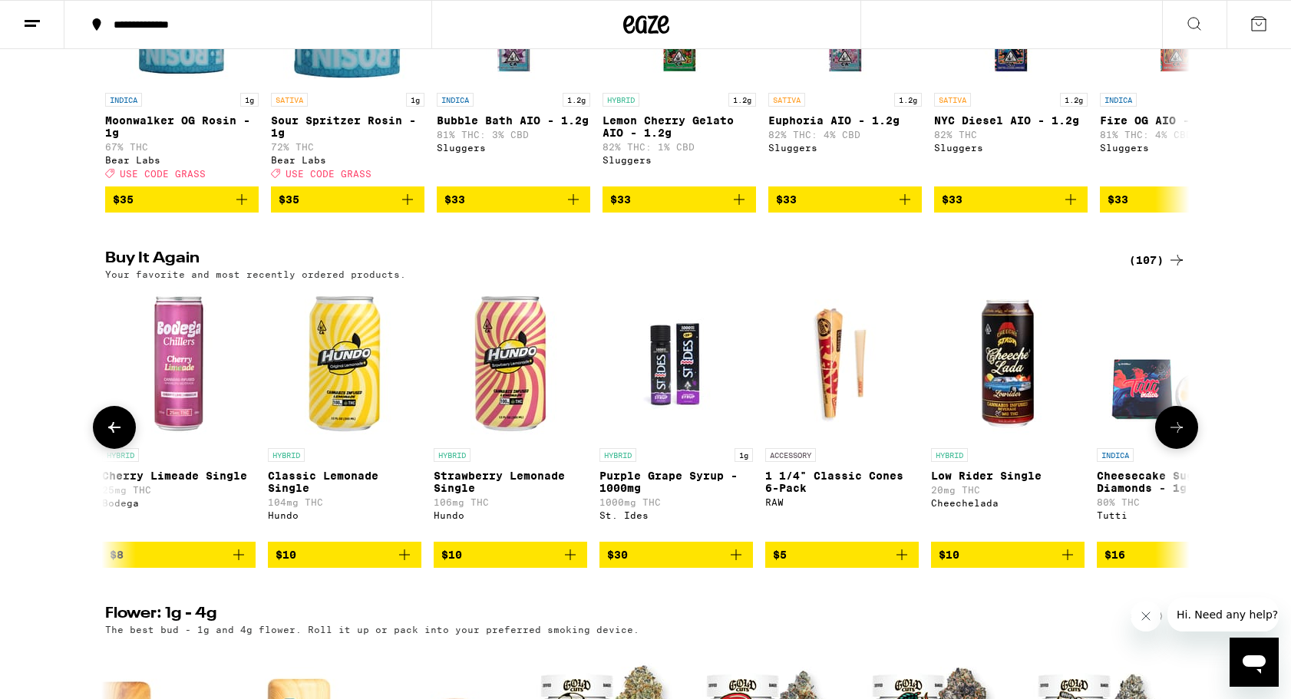
click at [119, 437] on icon at bounding box center [114, 427] width 18 height 18
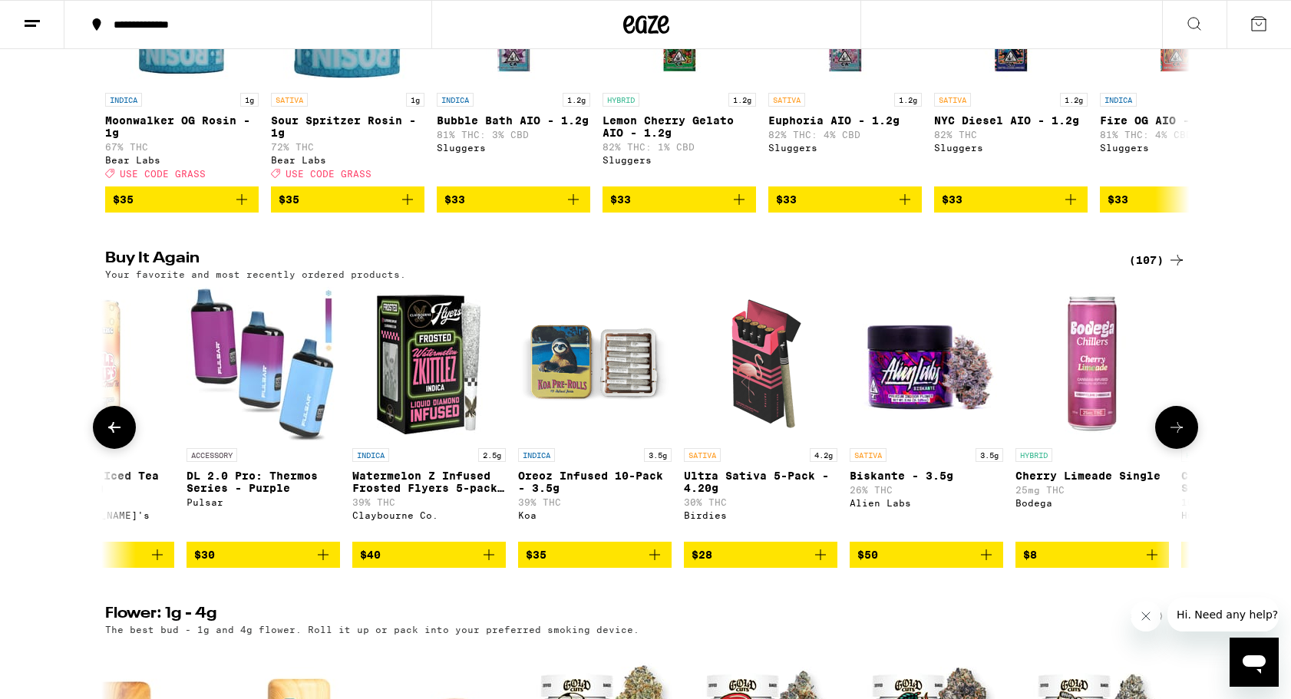
click at [119, 437] on icon at bounding box center [114, 427] width 18 height 18
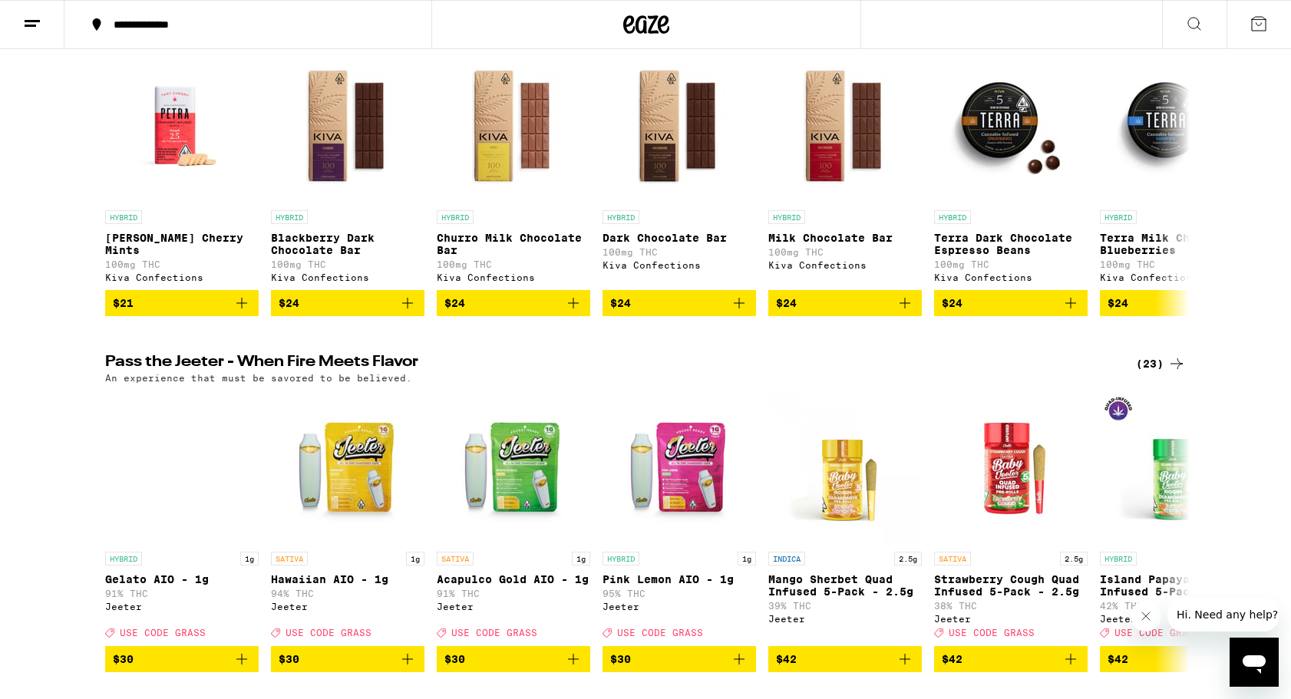
scroll to position [552, 0]
